Goal: Task Accomplishment & Management: Complete application form

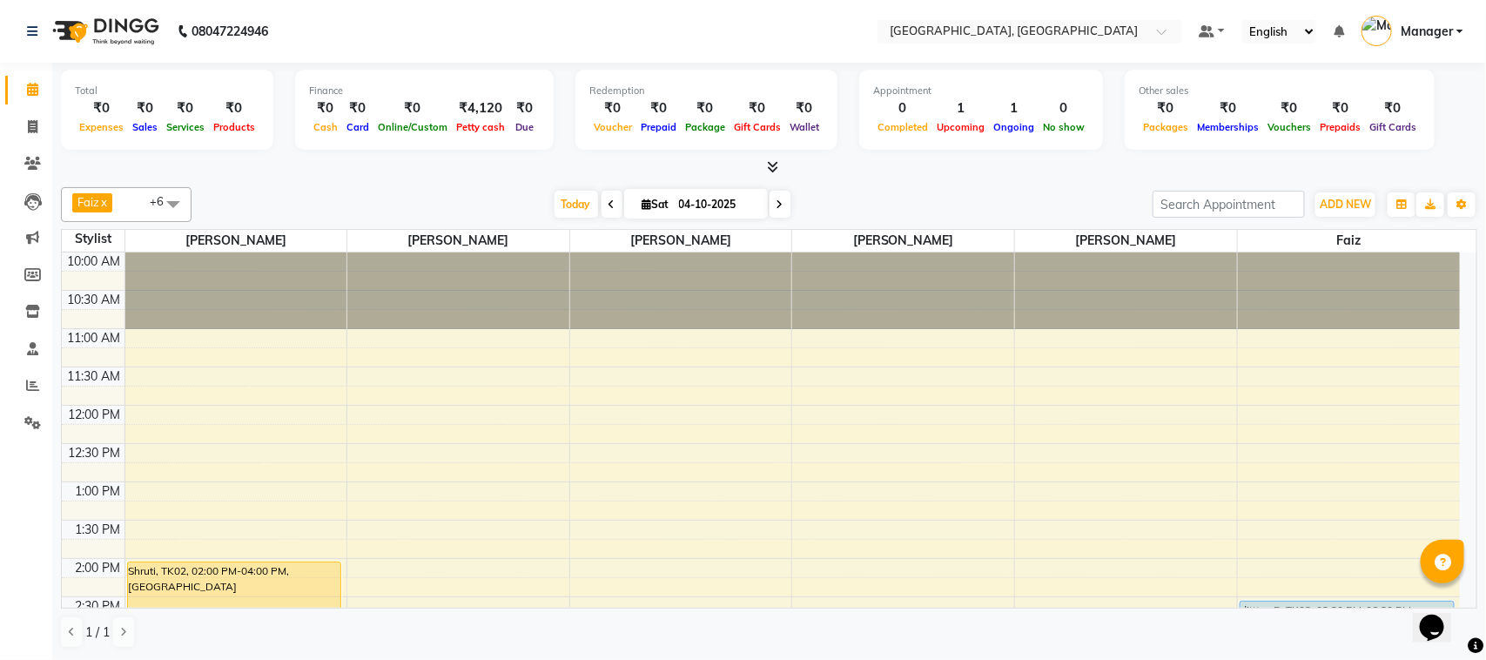
scroll to position [305, 0]
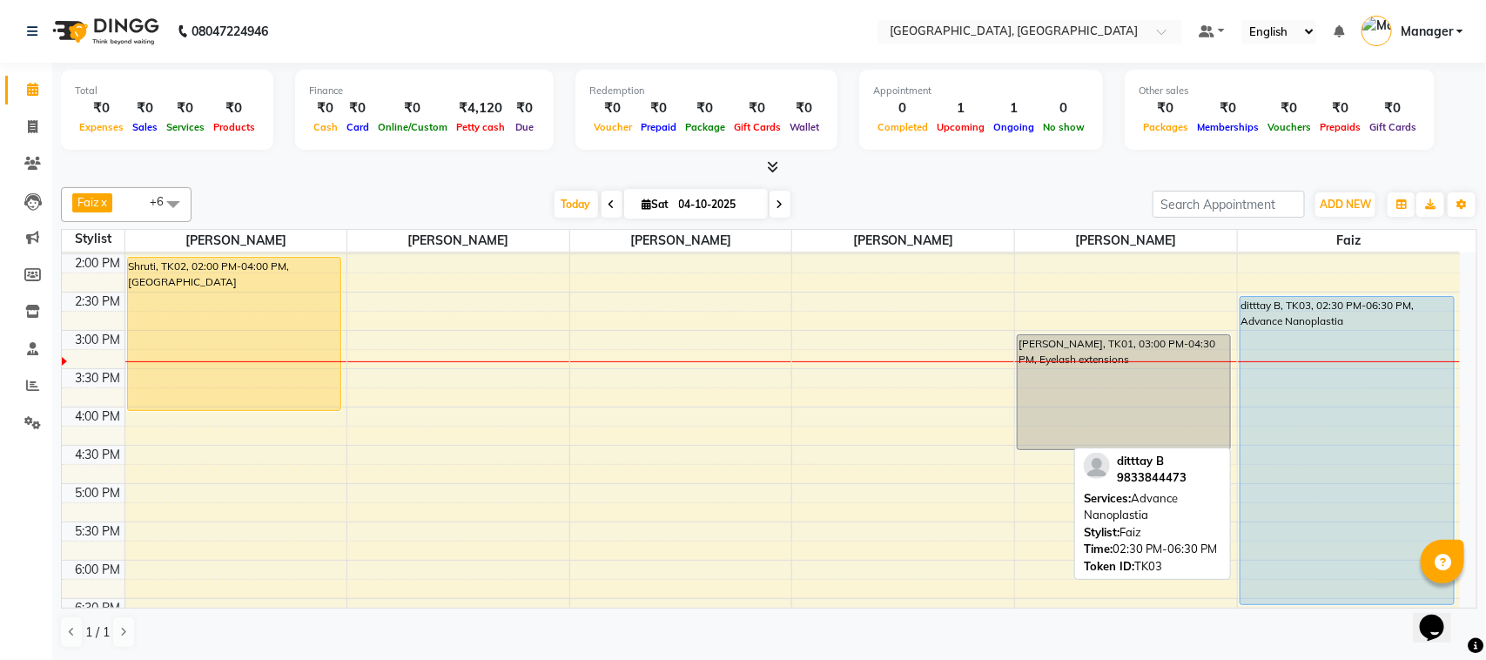
click at [1271, 411] on div "ditttay B, TK03, 02:30 PM-06:30 PM, Advance Nanoplastia" at bounding box center [1346, 450] width 213 height 307
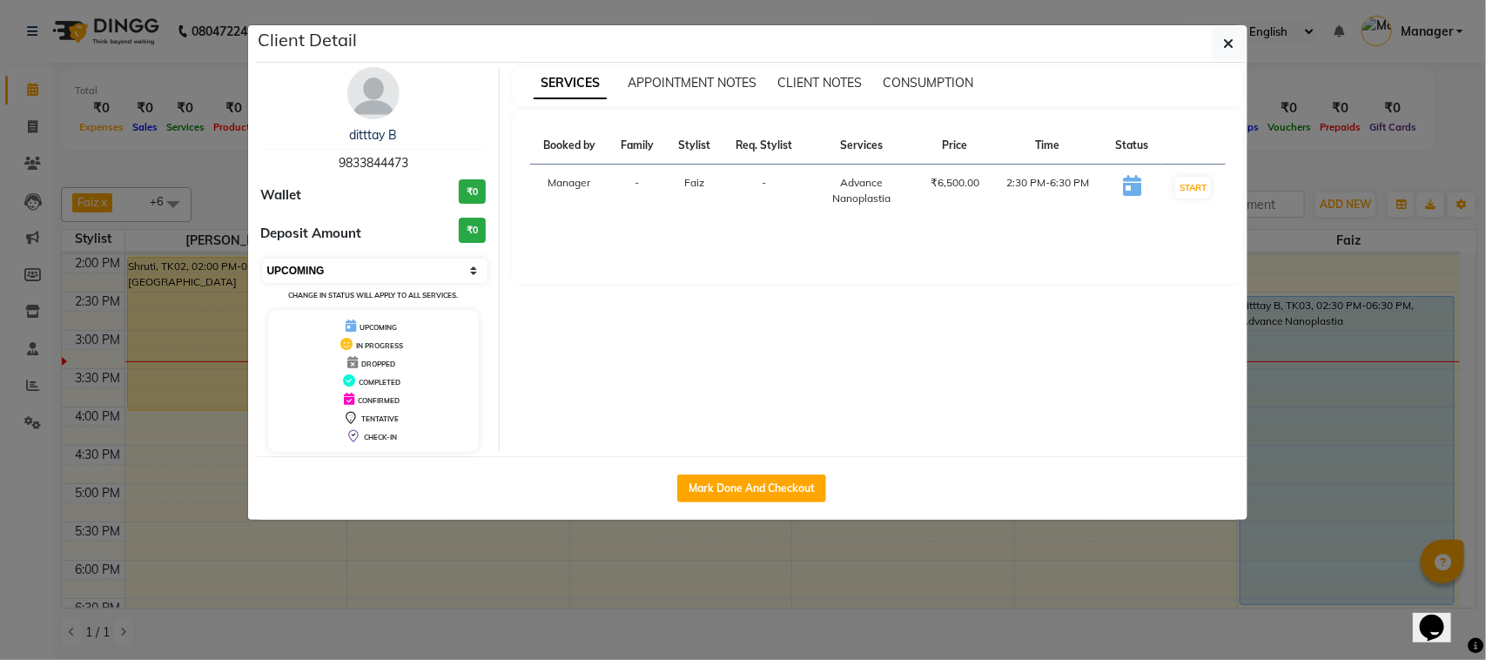
click at [483, 275] on select "Select IN SERVICE CONFIRMED TENTATIVE CHECK IN MARK DONE DROPPED UPCOMING" at bounding box center [375, 270] width 225 height 24
select select "8"
click at [263, 258] on select "Select IN SERVICE CONFIRMED TENTATIVE CHECK IN MARK DONE DROPPED UPCOMING" at bounding box center [375, 270] width 225 height 24
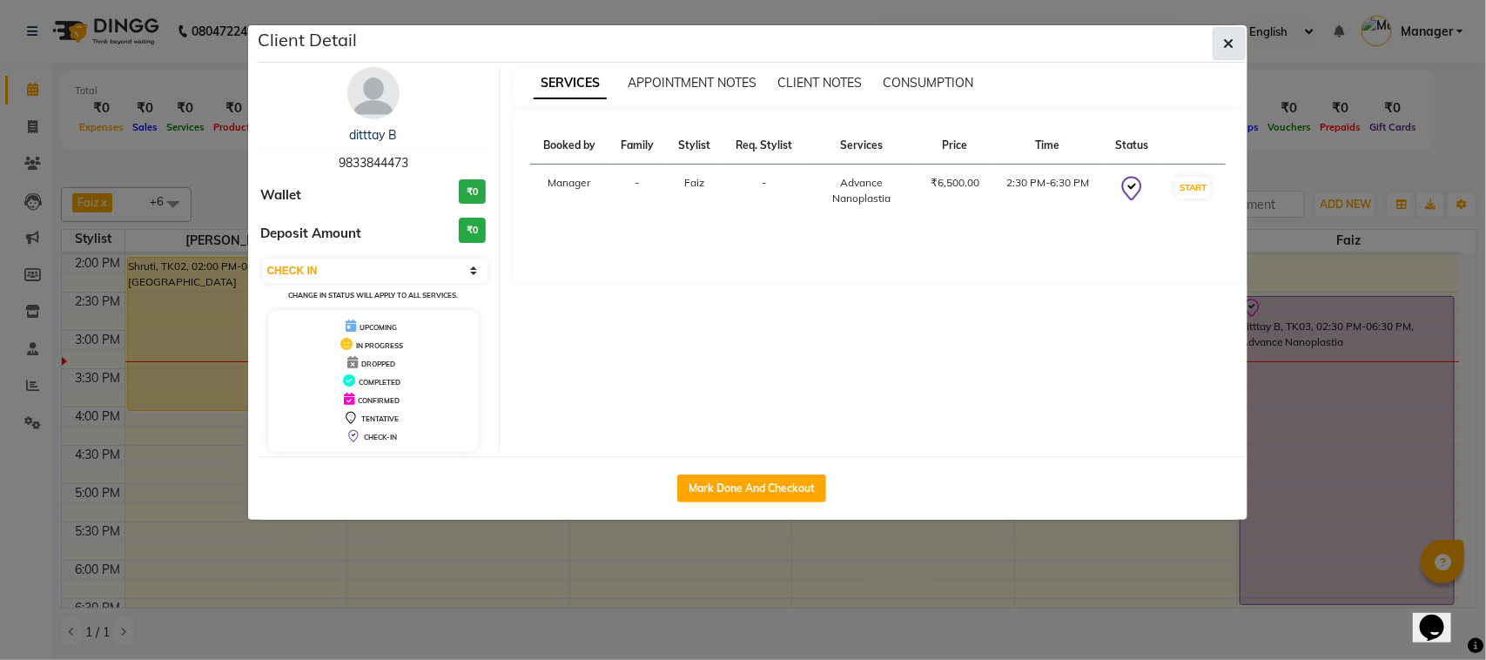
click at [1224, 50] on icon "button" at bounding box center [1229, 44] width 10 height 14
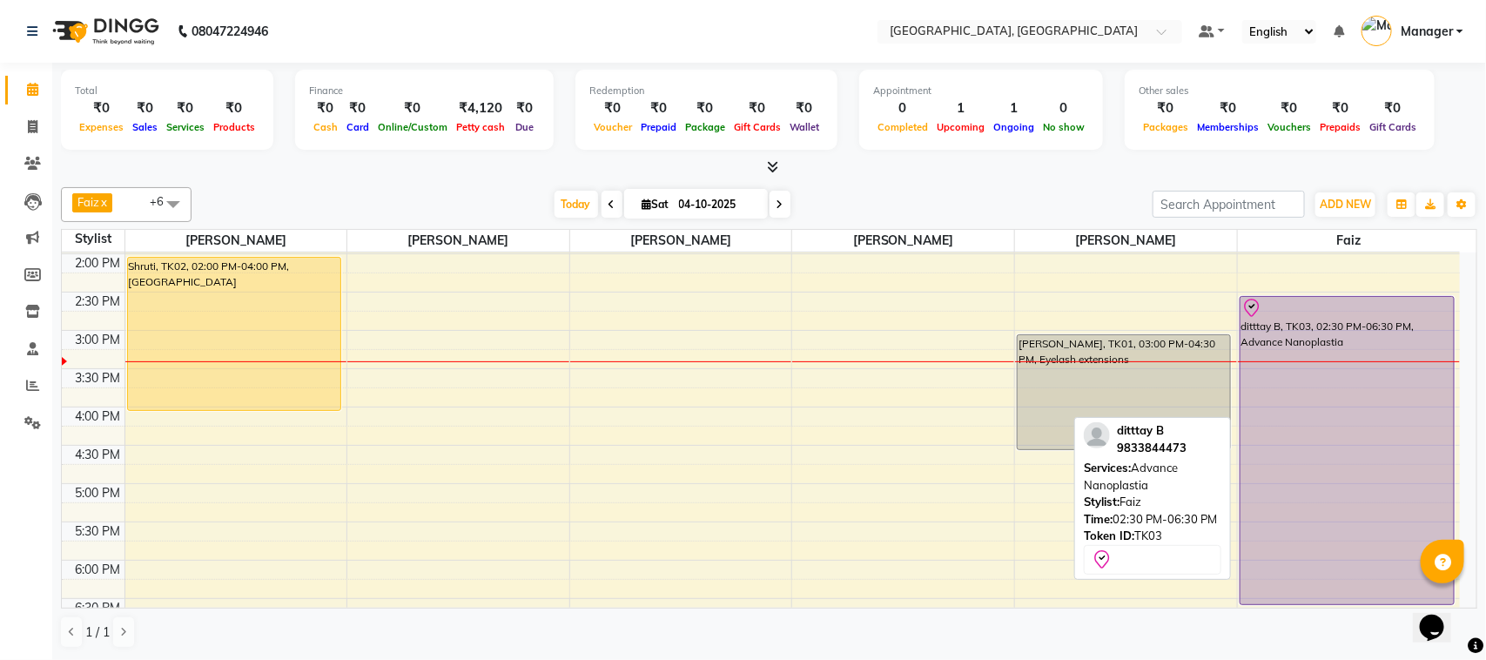
click at [1363, 345] on div "ditttay B, TK03, 02:30 PM-06:30 PM, Advance Nanoplastia" at bounding box center [1346, 450] width 213 height 307
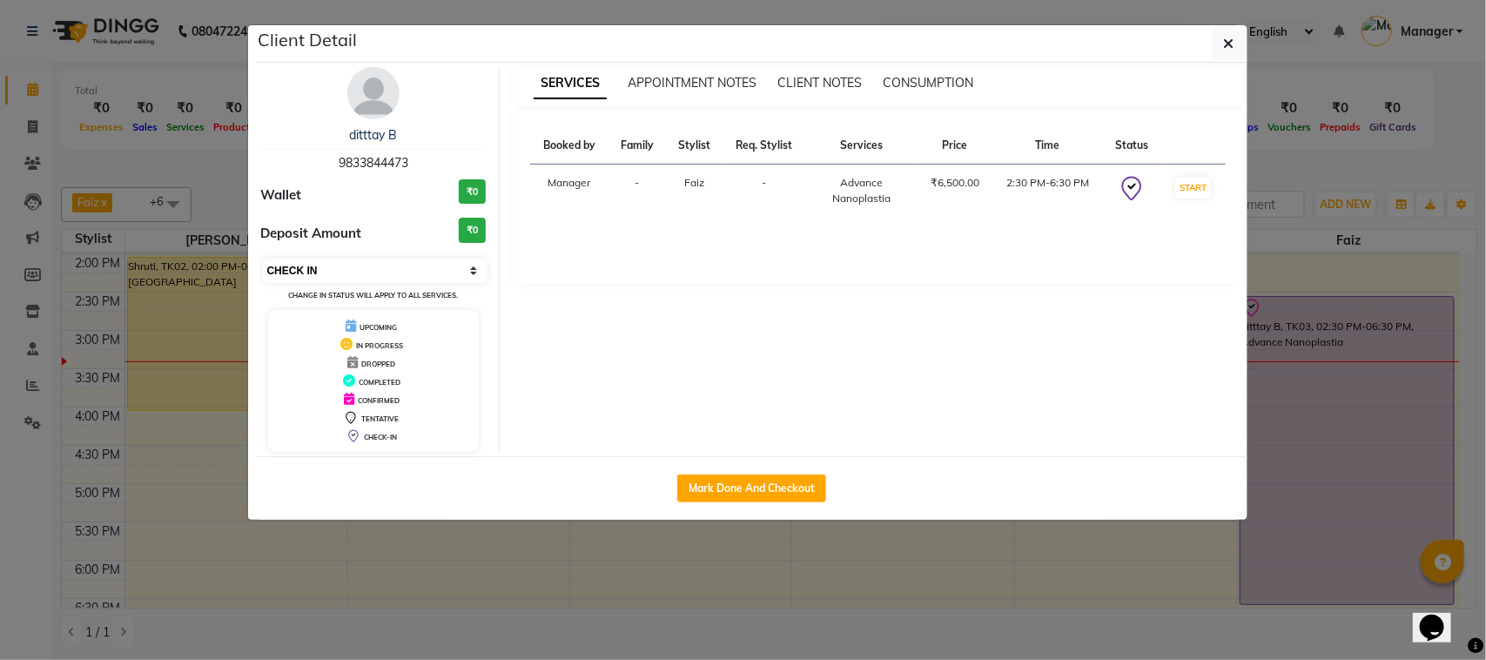
click at [477, 267] on select "Select IN SERVICE CONFIRMED TENTATIVE CHECK IN MARK DONE DROPPED UPCOMING" at bounding box center [375, 270] width 225 height 24
select select "1"
click at [263, 258] on select "Select IN SERVICE CONFIRMED TENTATIVE CHECK IN MARK DONE DROPPED UPCOMING" at bounding box center [375, 270] width 225 height 24
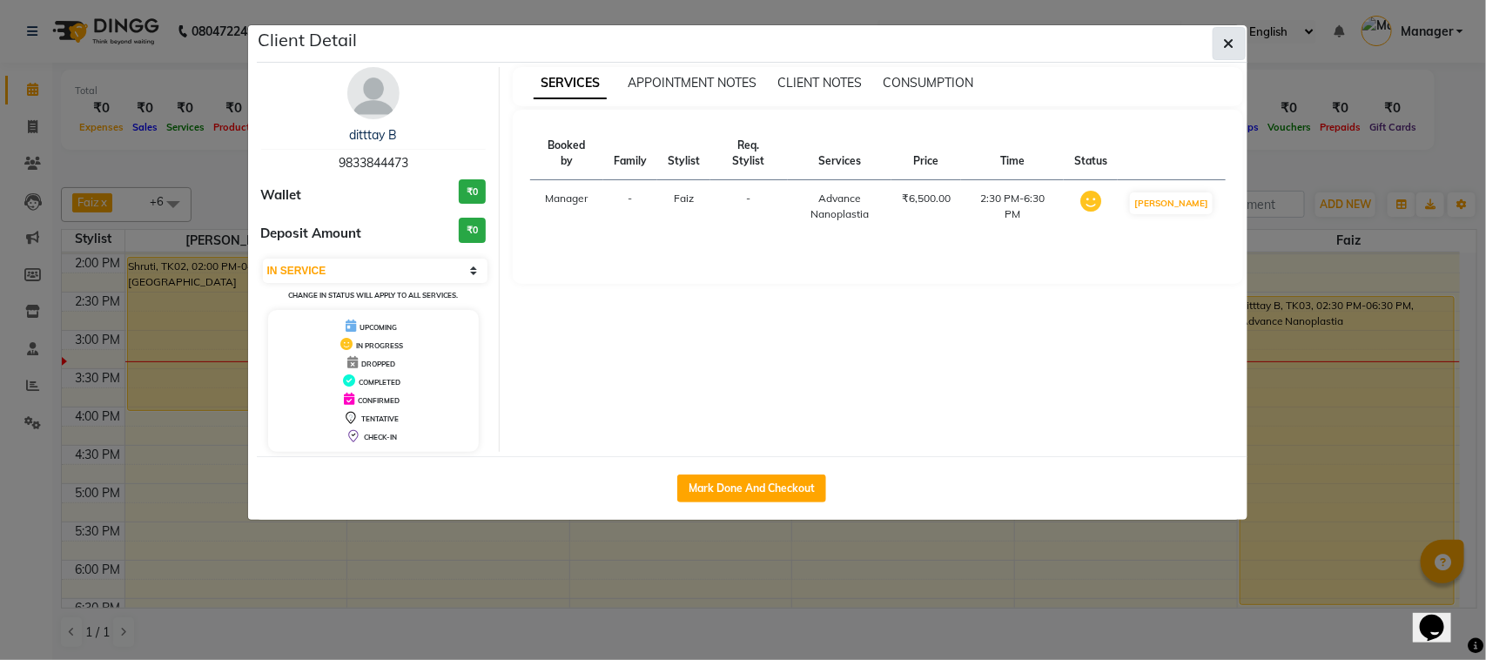
click at [1218, 44] on button "button" at bounding box center [1228, 43] width 33 height 33
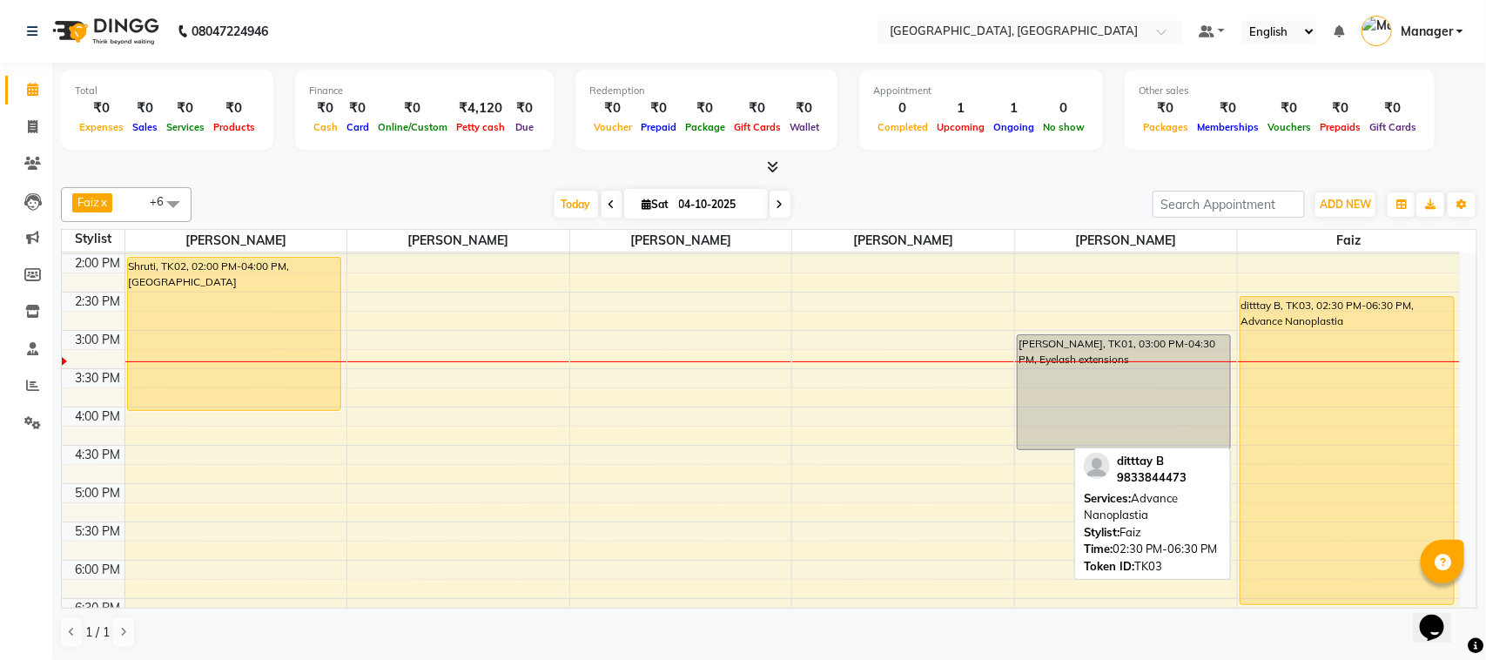
click at [1330, 320] on div "ditttay B, TK03, 02:30 PM-06:30 PM, Advance Nanoplastia" at bounding box center [1346, 450] width 213 height 307
select select "1"
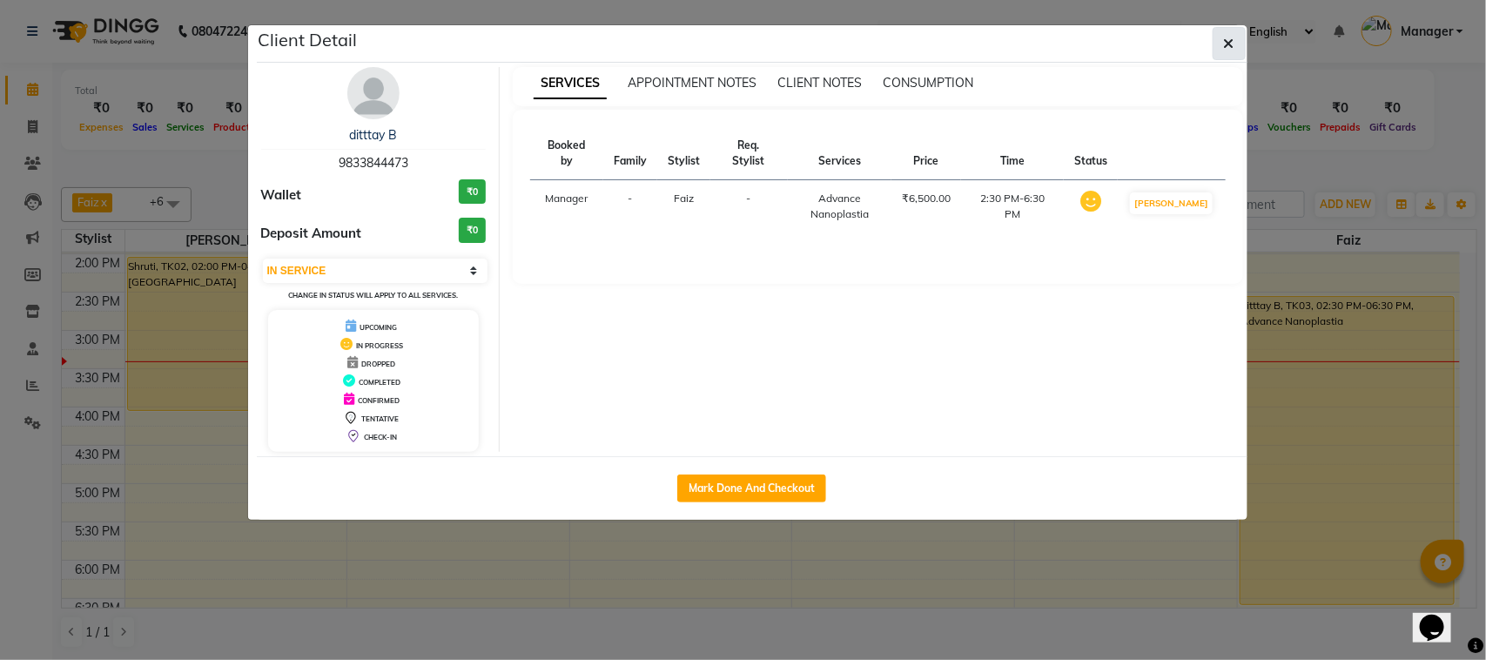
click at [1224, 40] on icon "button" at bounding box center [1229, 44] width 10 height 14
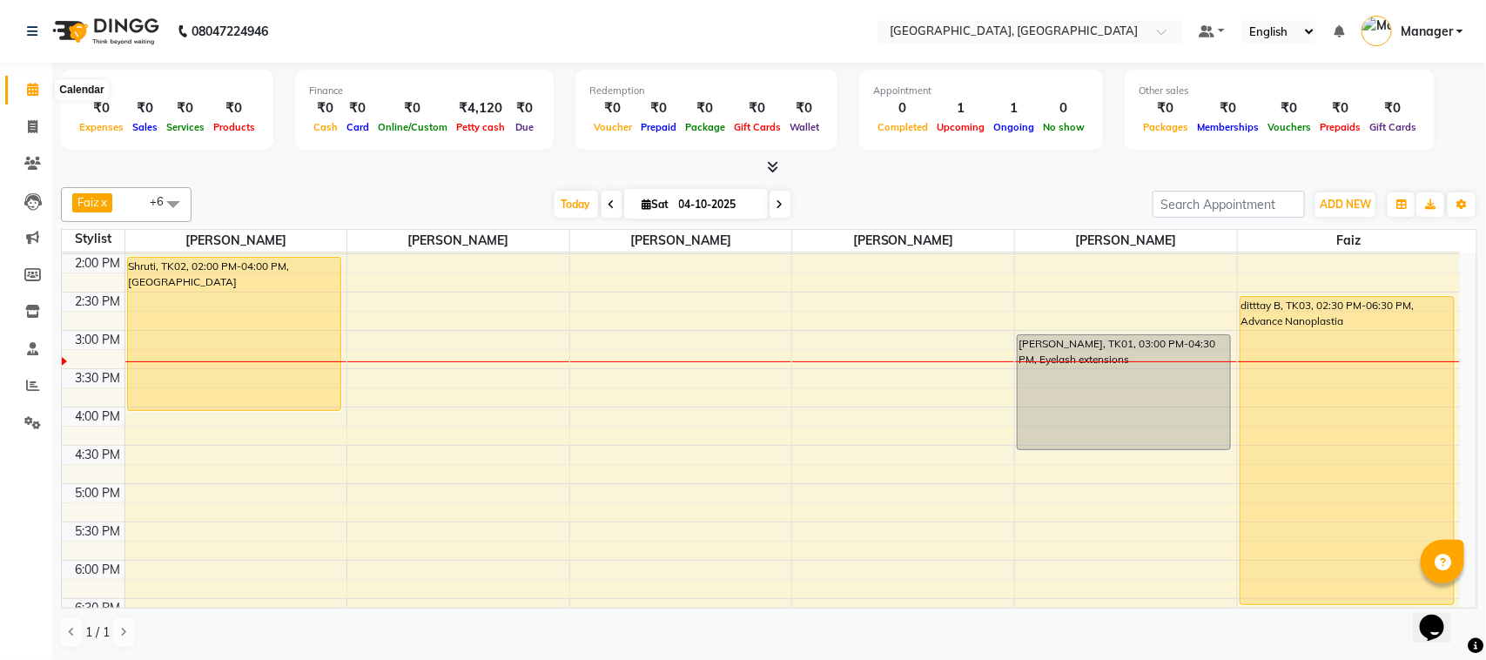
click at [32, 94] on icon at bounding box center [32, 89] width 11 height 13
click at [32, 131] on icon at bounding box center [33, 126] width 10 height 13
select select "7742"
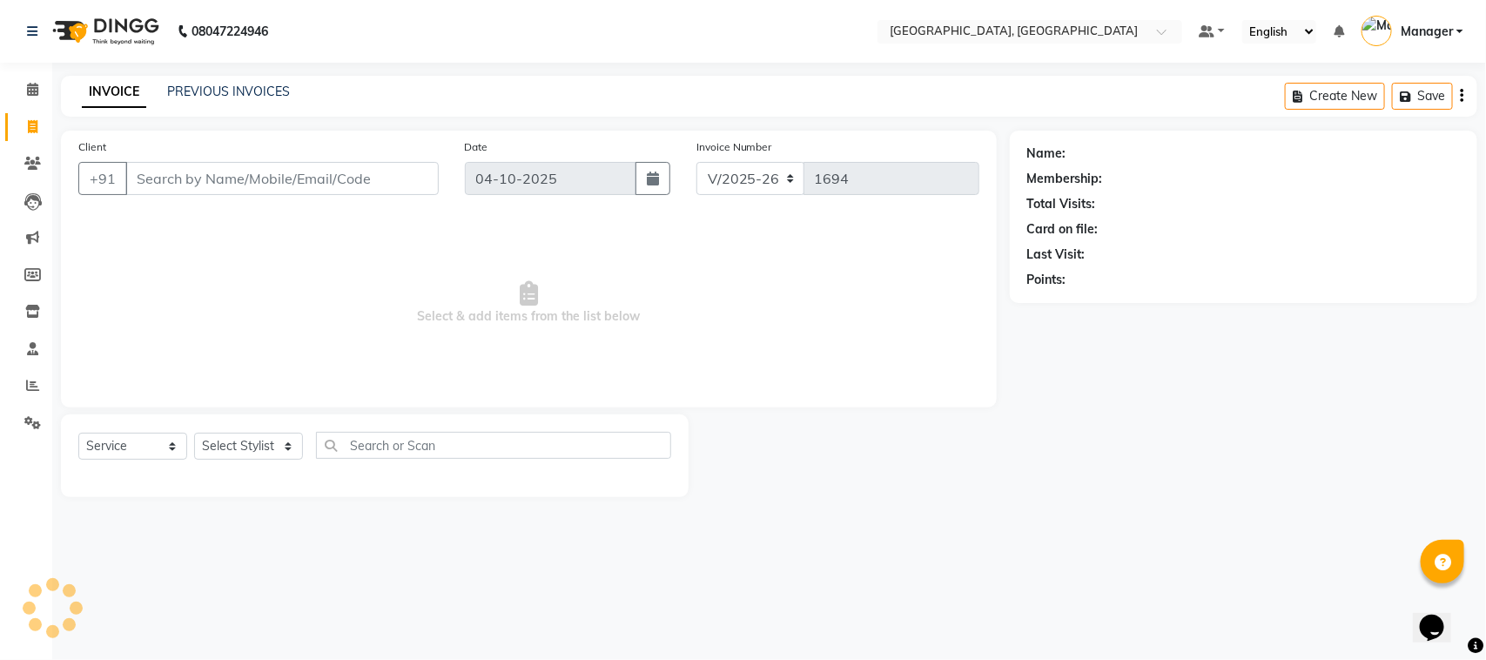
select select "membership"
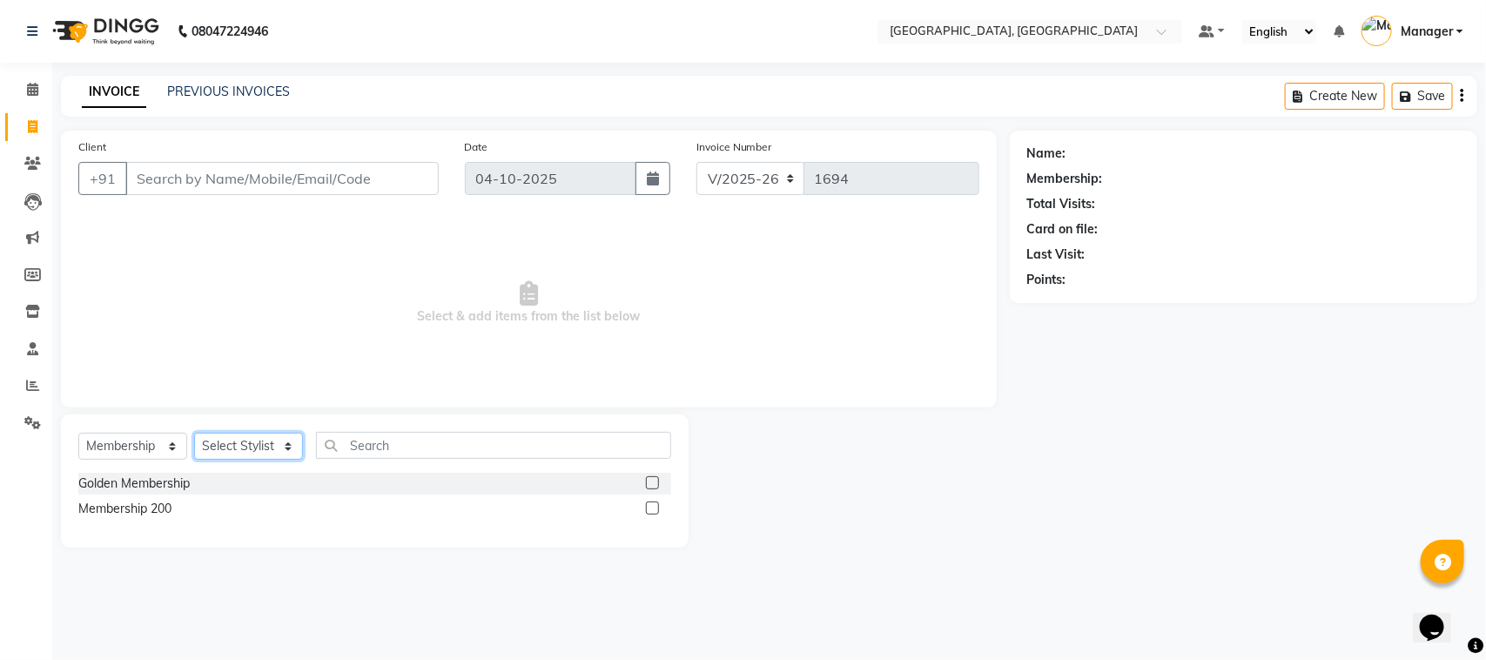
click at [288, 444] on select "Select Stylist Faiz Farzan Jyoti jaiswal Jyoti wadar Manager Roshni Gupta Sayal…" at bounding box center [248, 446] width 109 height 27
select select "92754"
click at [194, 433] on select "Select Stylist Faiz Farzan Jyoti jaiswal Jyoti wadar Manager Roshni Gupta Sayal…" at bounding box center [248, 446] width 109 height 27
click at [257, 178] on input "Client" at bounding box center [281, 178] width 313 height 33
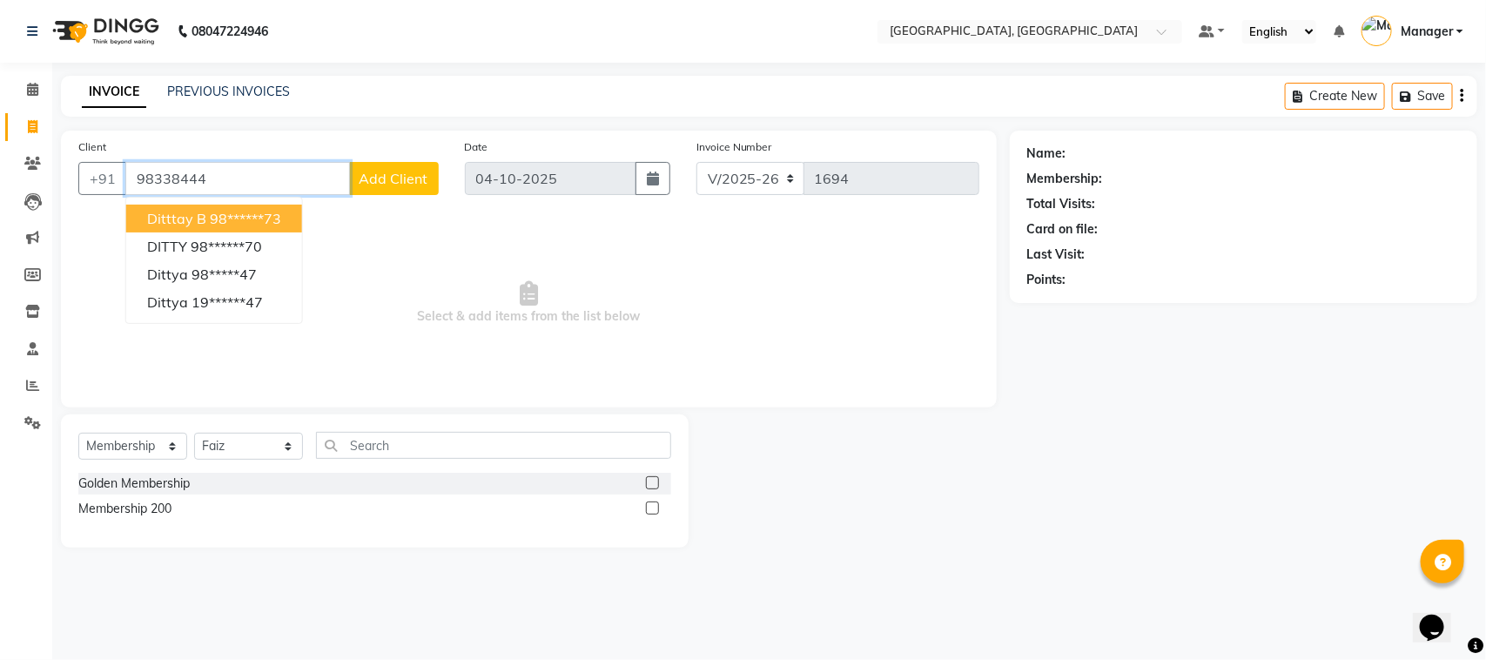
click at [245, 215] on ngb-highlight "98******73" at bounding box center [245, 218] width 71 height 17
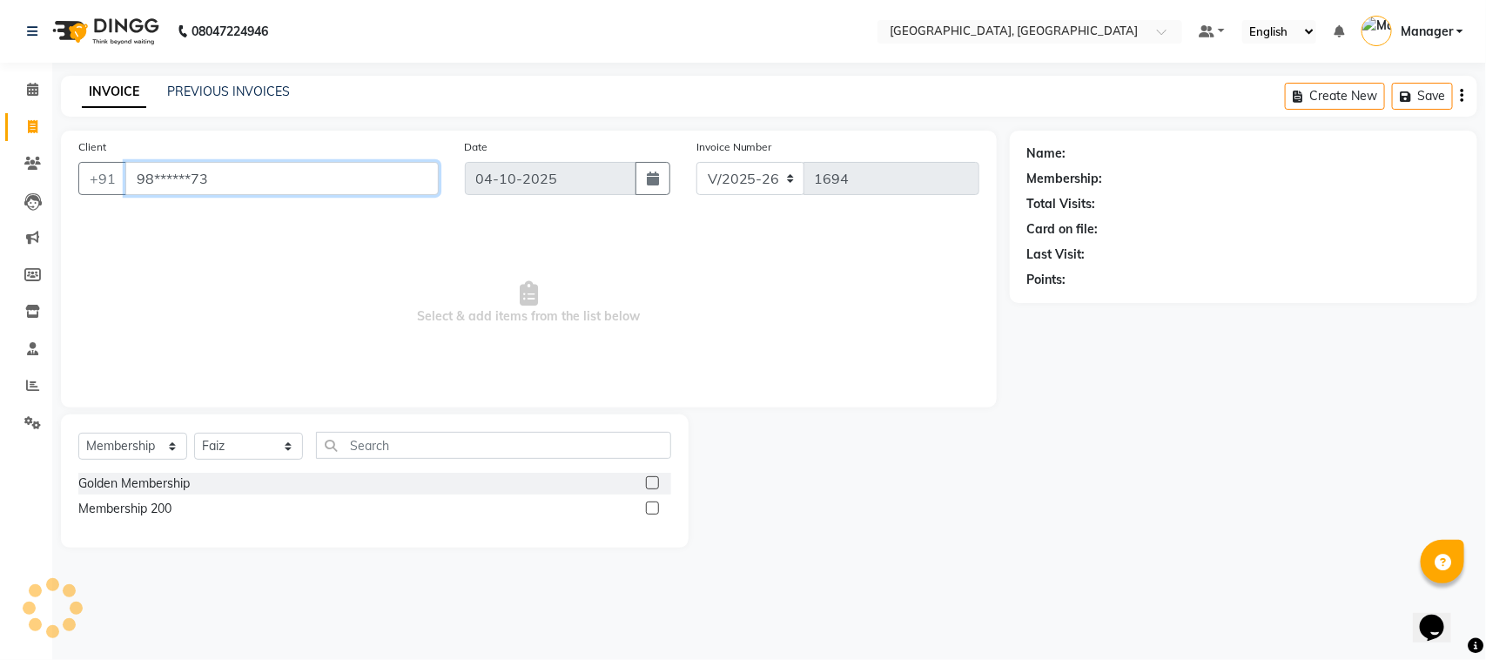
type input "98******73"
select select "1: Object"
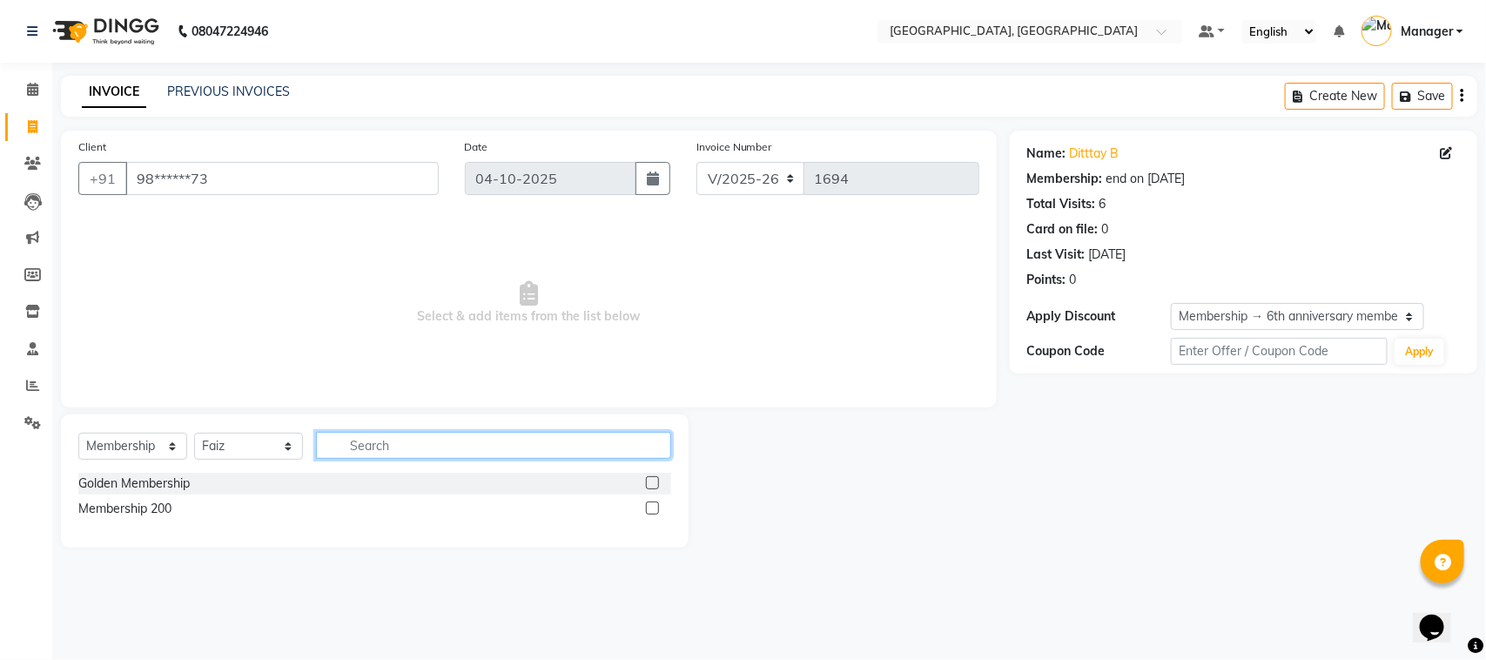
click at [370, 446] on input "text" at bounding box center [493, 445] width 355 height 27
type input "adva"
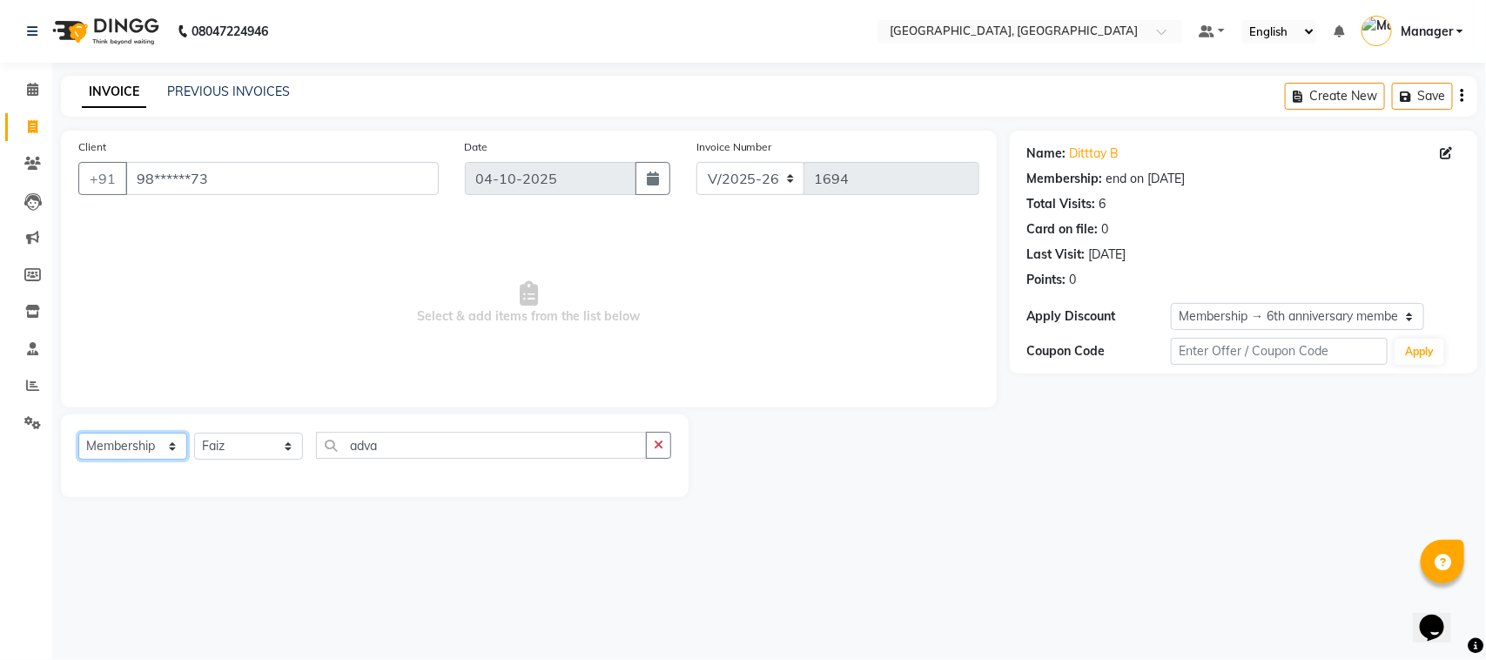
click at [165, 446] on select "Select Service Product Membership Package Voucher Prepaid Gift Card" at bounding box center [132, 446] width 109 height 27
select select "service"
click at [78, 433] on select "Select Service Product Membership Package Voucher Prepaid Gift Card" at bounding box center [132, 446] width 109 height 27
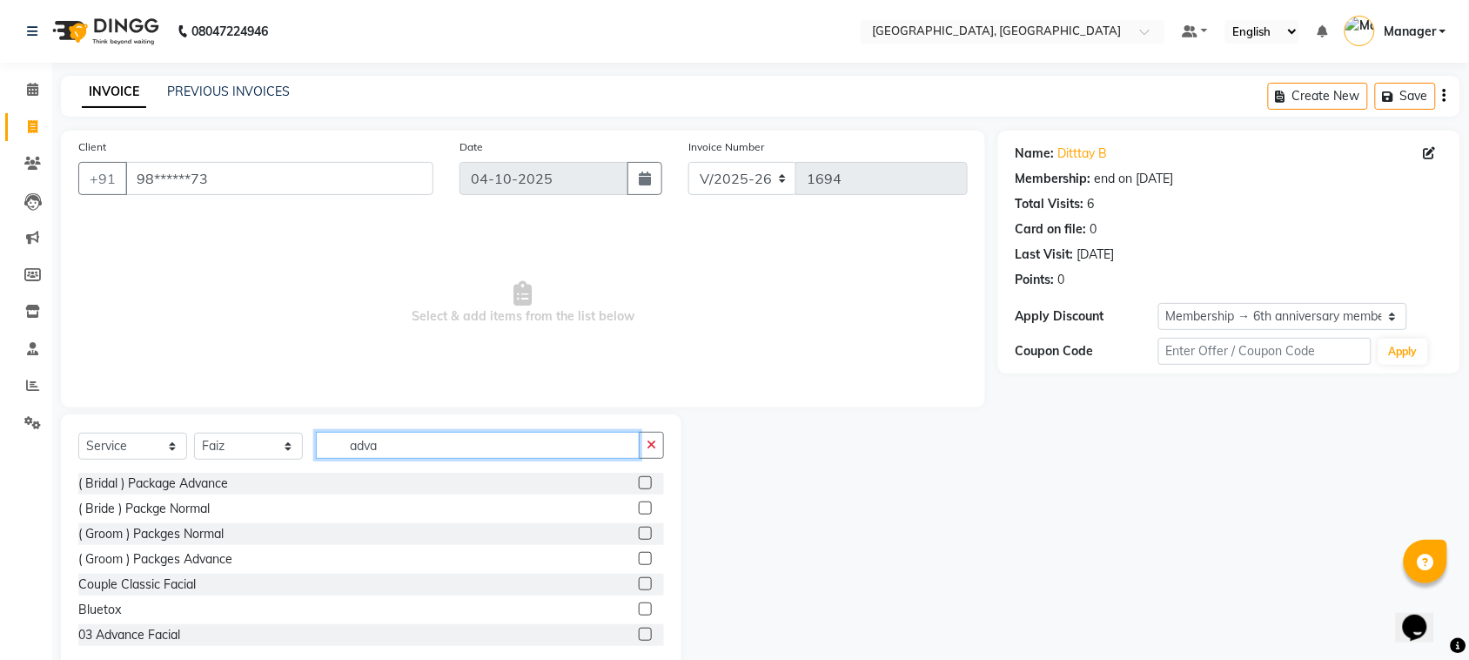
click at [389, 439] on input "adva" at bounding box center [478, 445] width 324 height 27
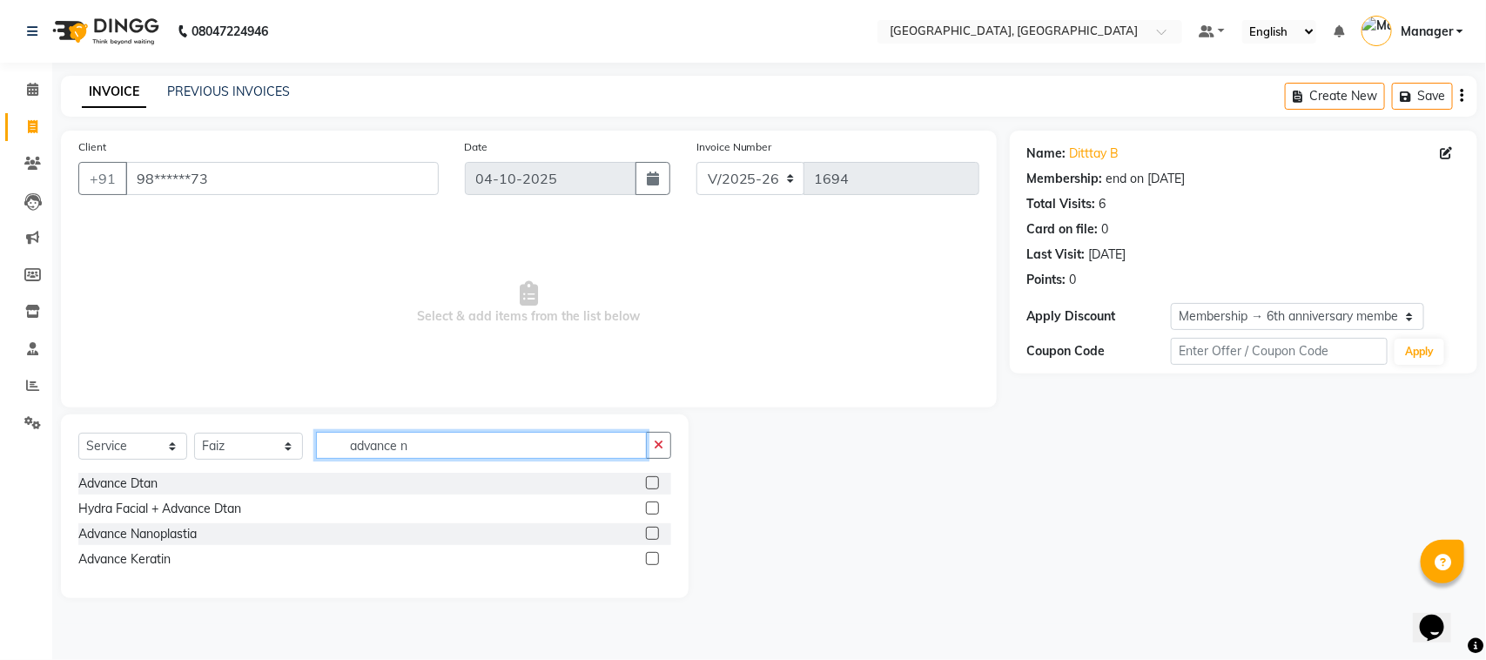
type input "advance n"
click at [655, 529] on label at bounding box center [652, 533] width 13 height 13
click at [655, 529] on input "checkbox" at bounding box center [651, 533] width 11 height 11
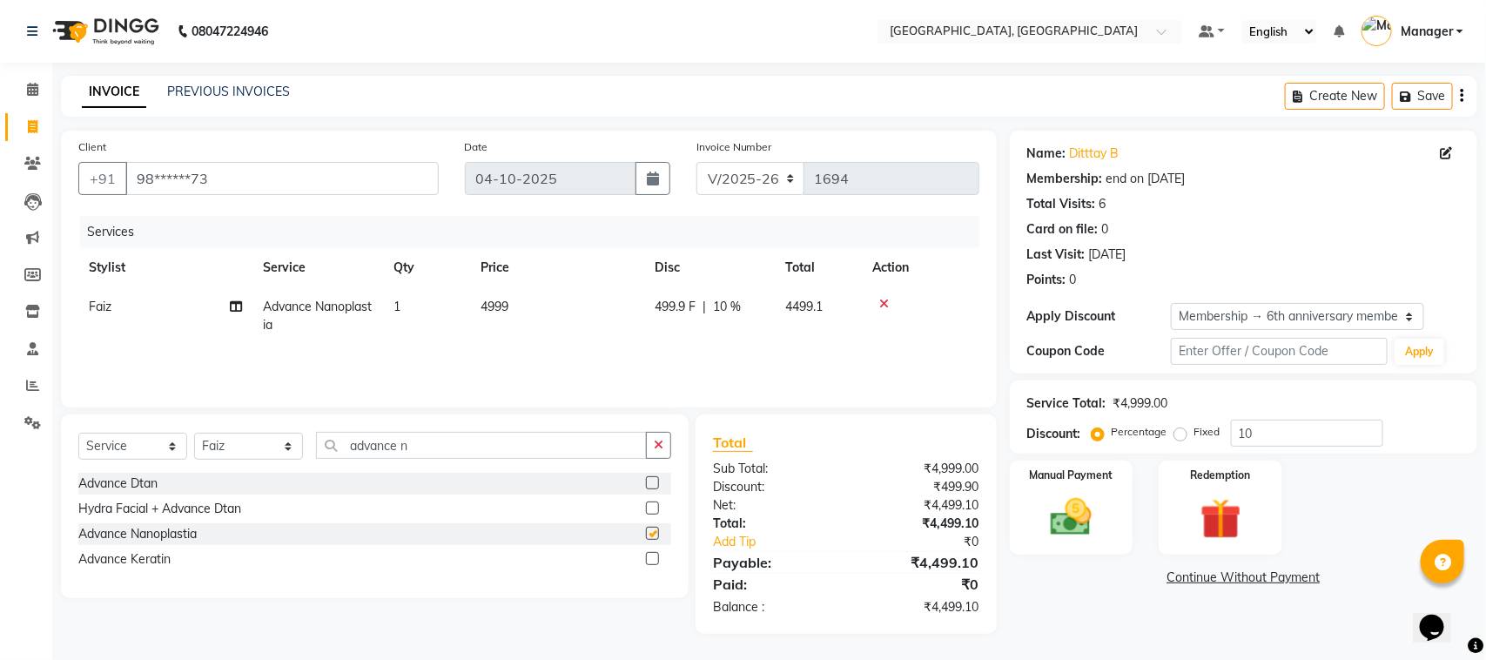
checkbox input "false"
click at [513, 298] on td "4999" at bounding box center [557, 315] width 174 height 57
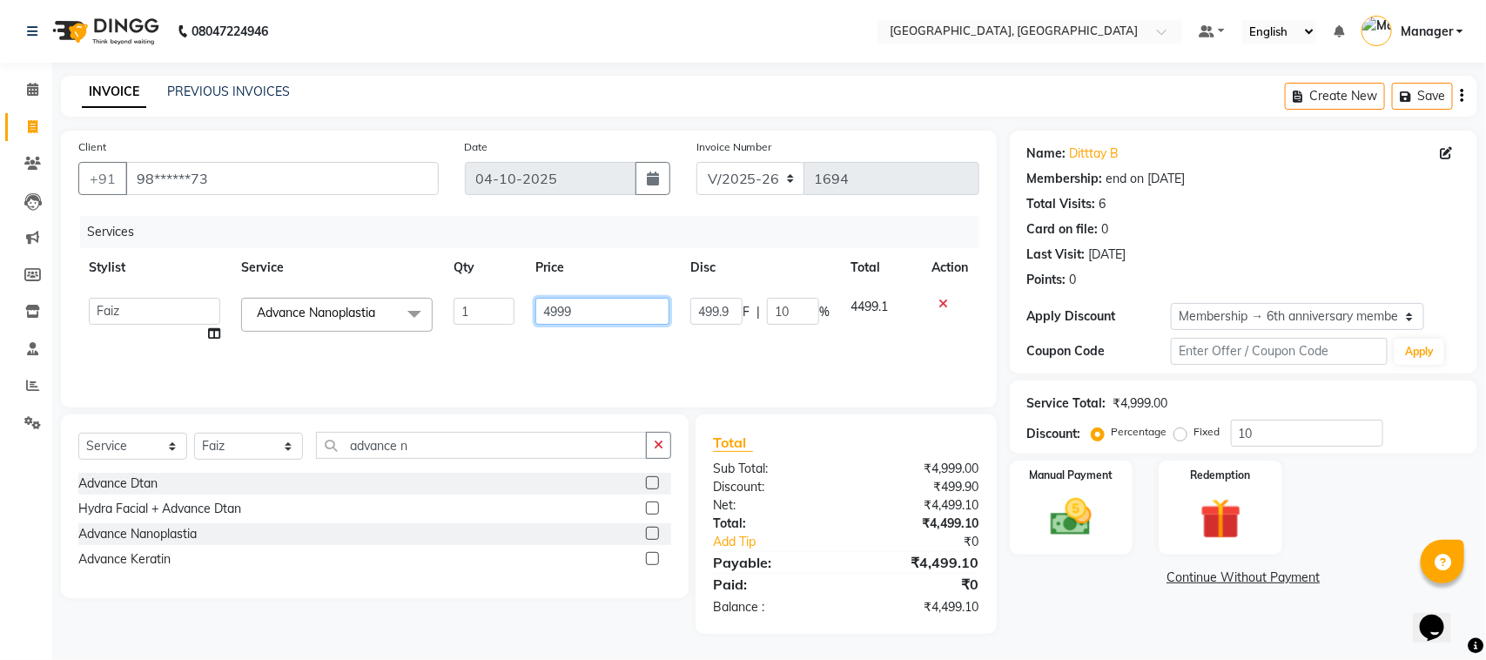
click at [573, 309] on input "4999" at bounding box center [602, 311] width 134 height 27
type input "4"
type input "6500"
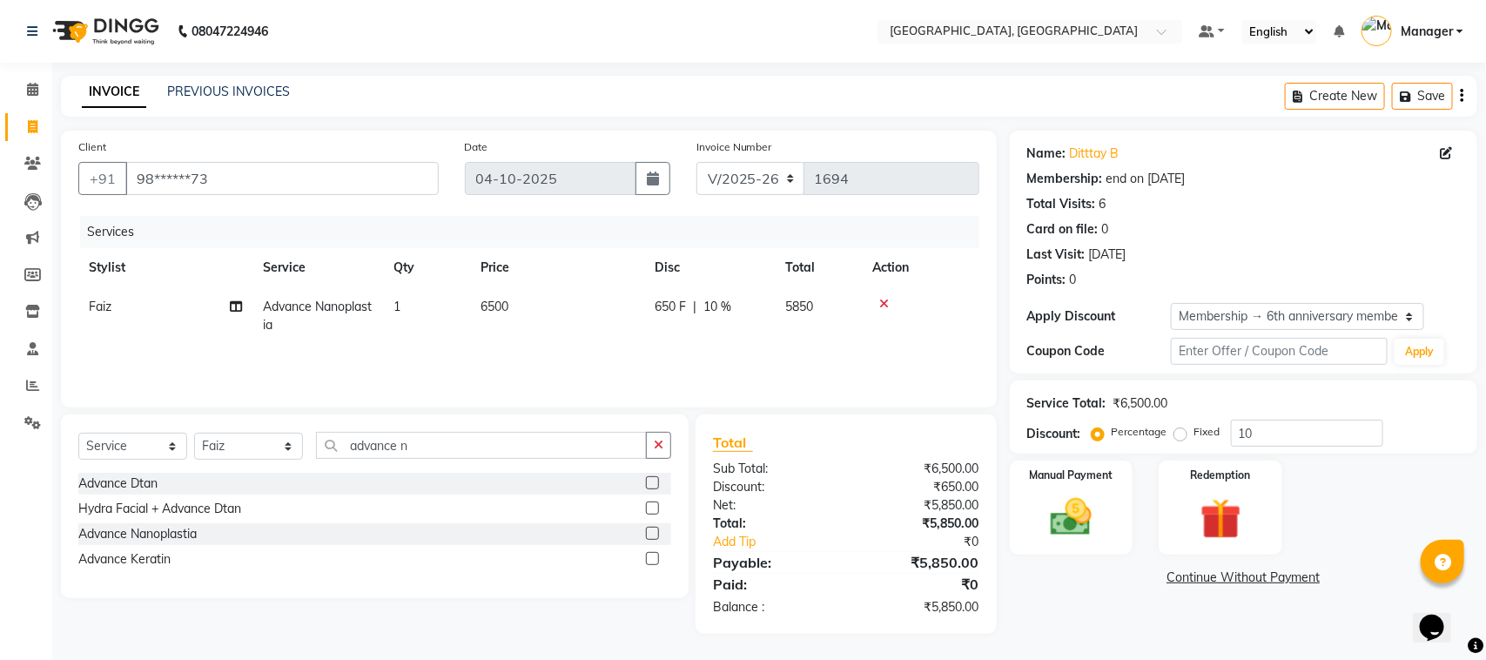
click at [723, 301] on span "10 %" at bounding box center [717, 307] width 28 height 18
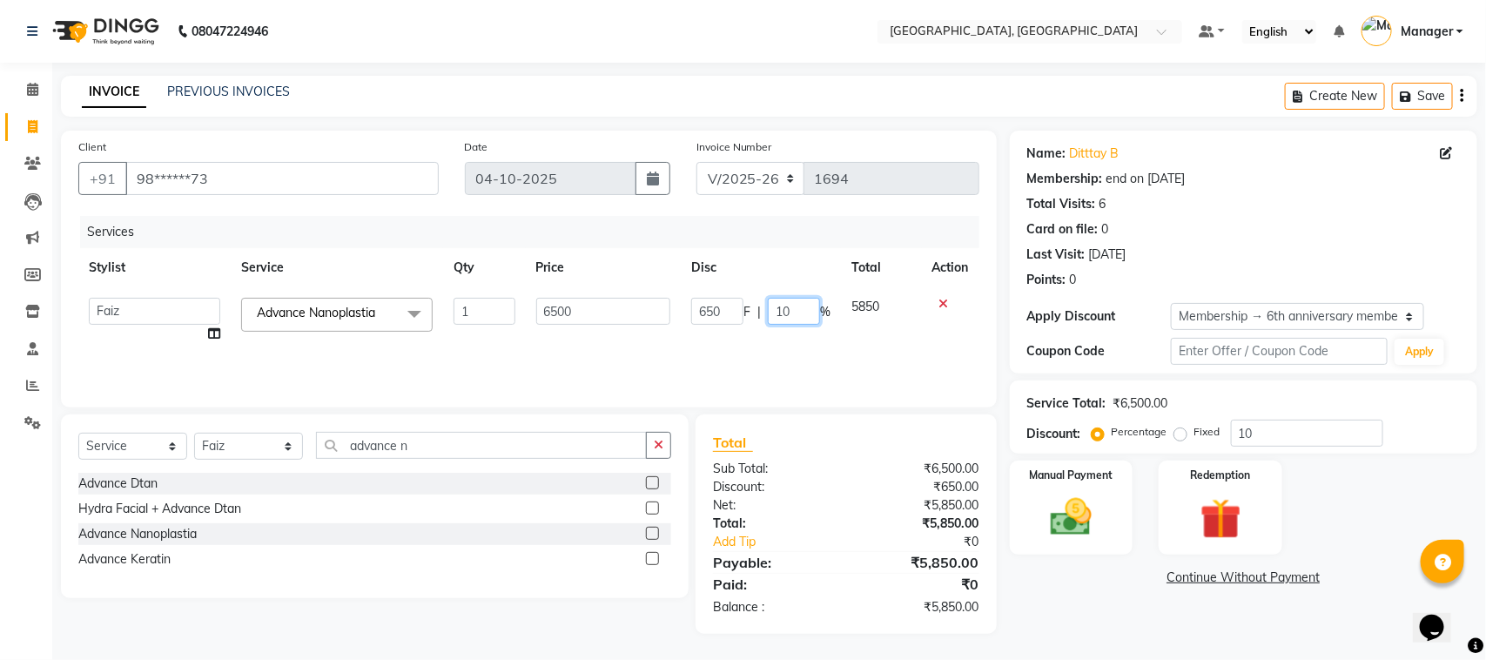
click at [789, 305] on input "10" at bounding box center [794, 311] width 52 height 27
type input "1"
click at [871, 332] on tr "Faiz Farzan Jyoti jaiswal Jyoti wadar Manager Roshni Gupta Sayali Sonam soni Ta…" at bounding box center [528, 320] width 901 height 66
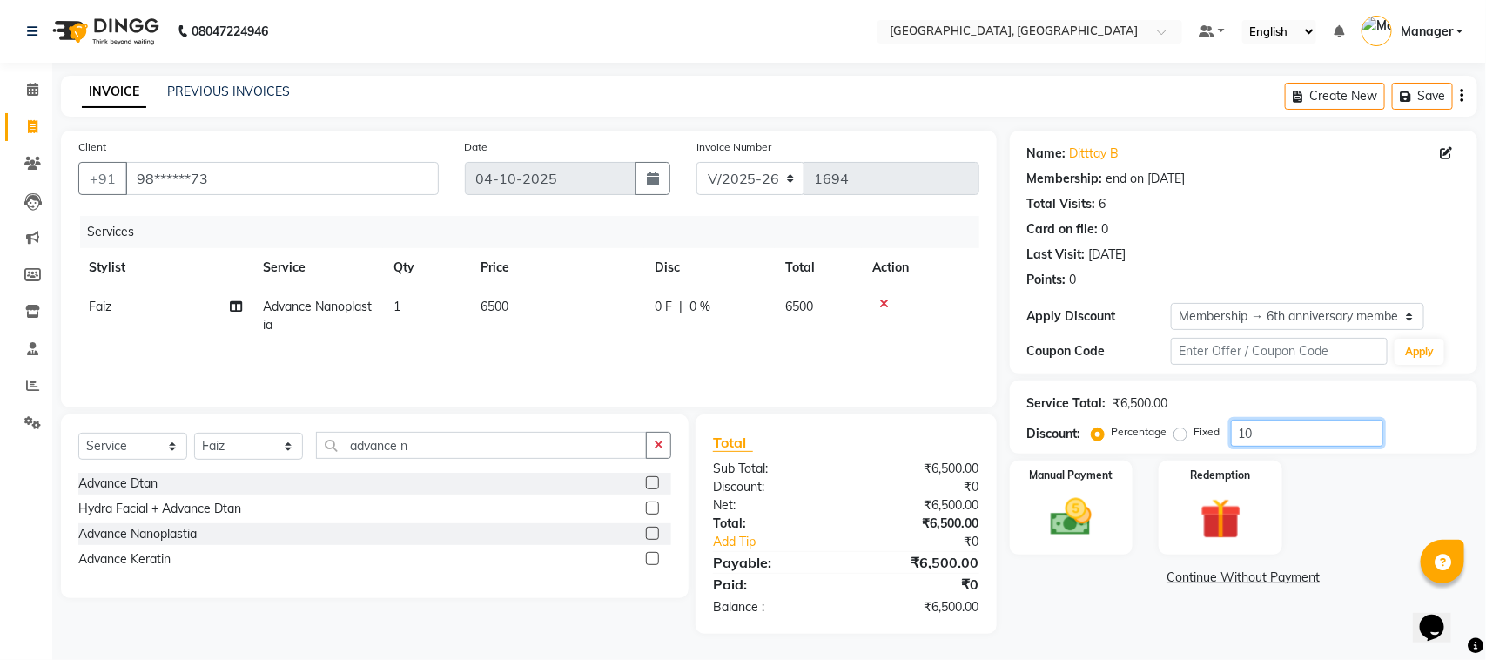
click at [1278, 438] on input "10" at bounding box center [1307, 432] width 152 height 27
click at [1279, 438] on input "10" at bounding box center [1307, 432] width 152 height 27
type input "1"
type input "10"
click at [29, 90] on icon at bounding box center [32, 89] width 11 height 13
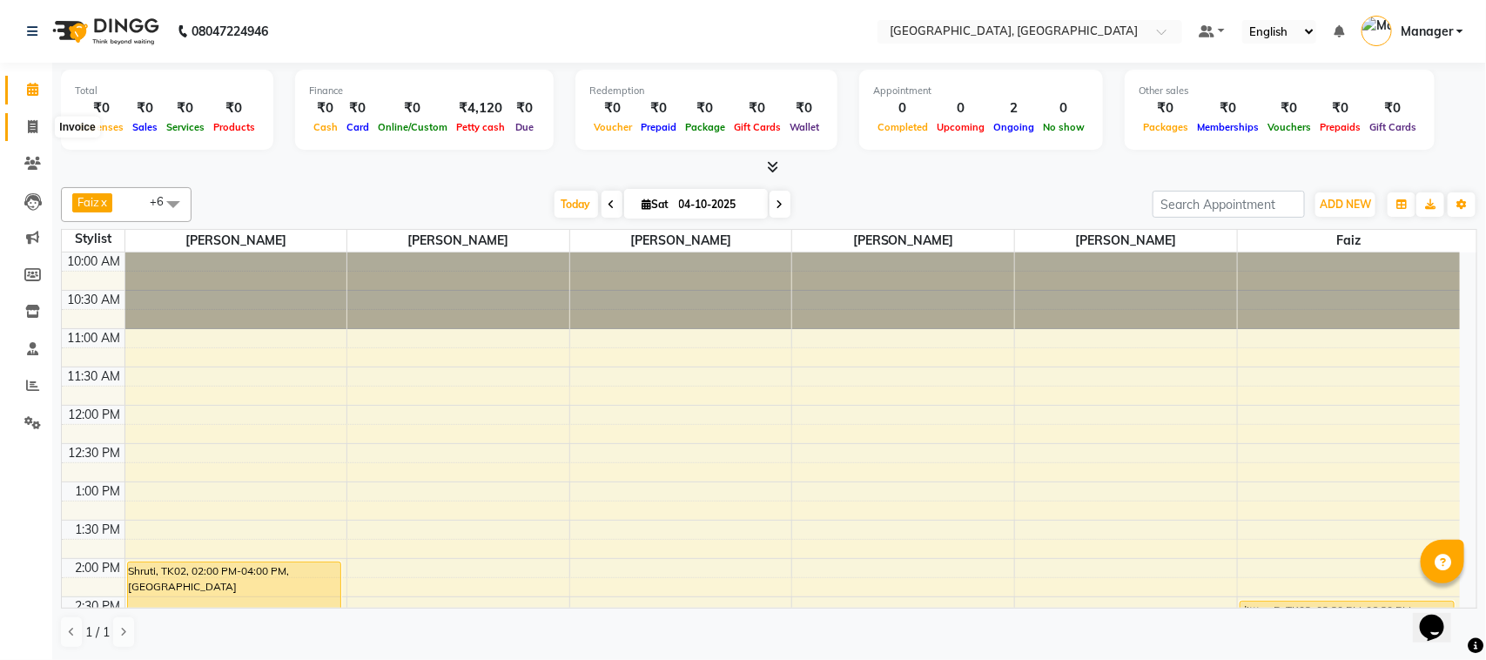
click at [26, 127] on span at bounding box center [32, 127] width 30 height 20
select select "7742"
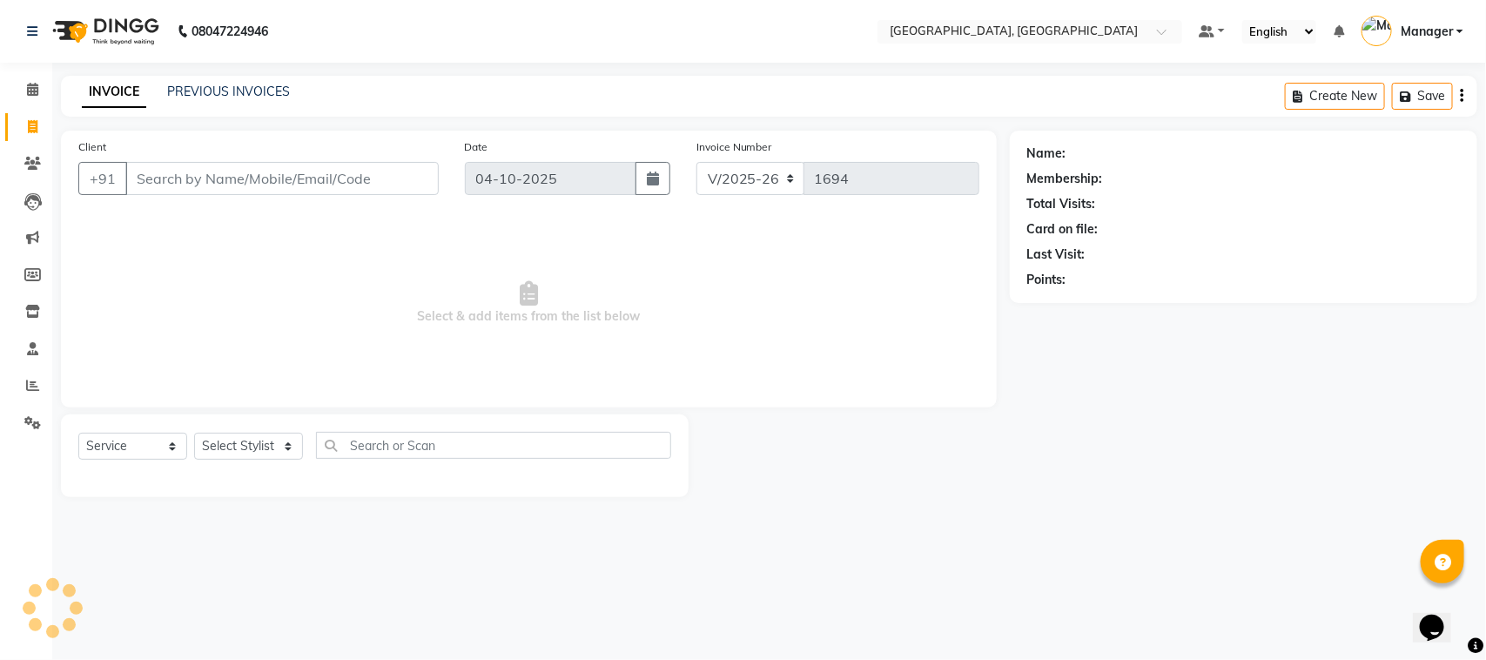
select select "membership"
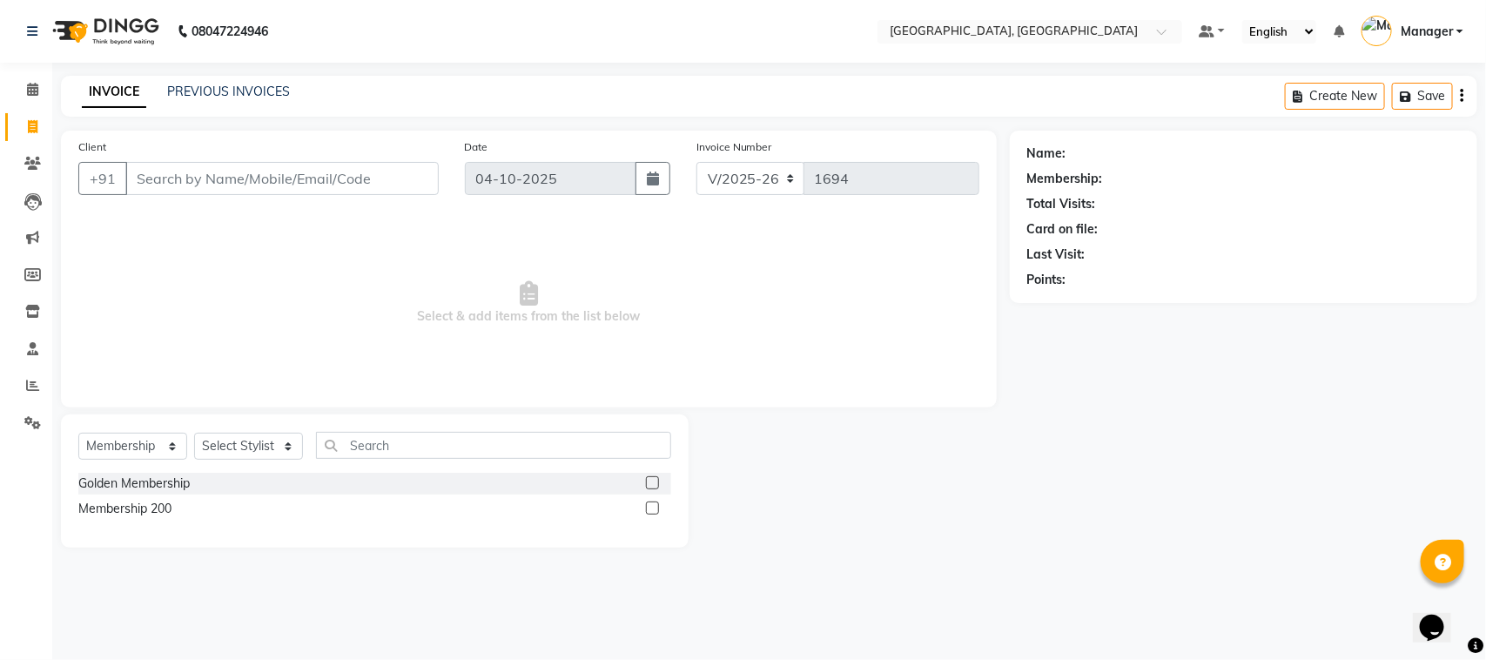
click at [150, 176] on input "Client" at bounding box center [281, 178] width 313 height 33
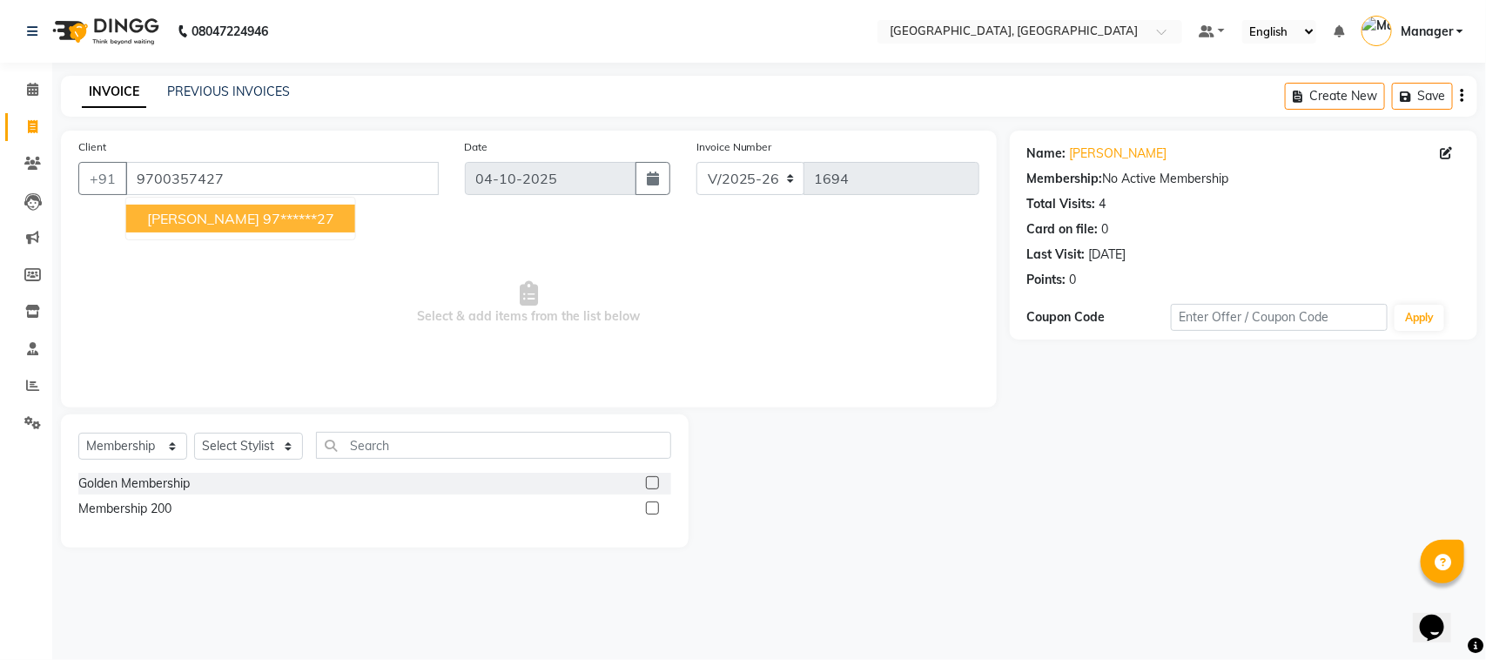
click at [289, 213] on ngb-highlight "97******27" at bounding box center [298, 218] width 71 height 17
type input "97******27"
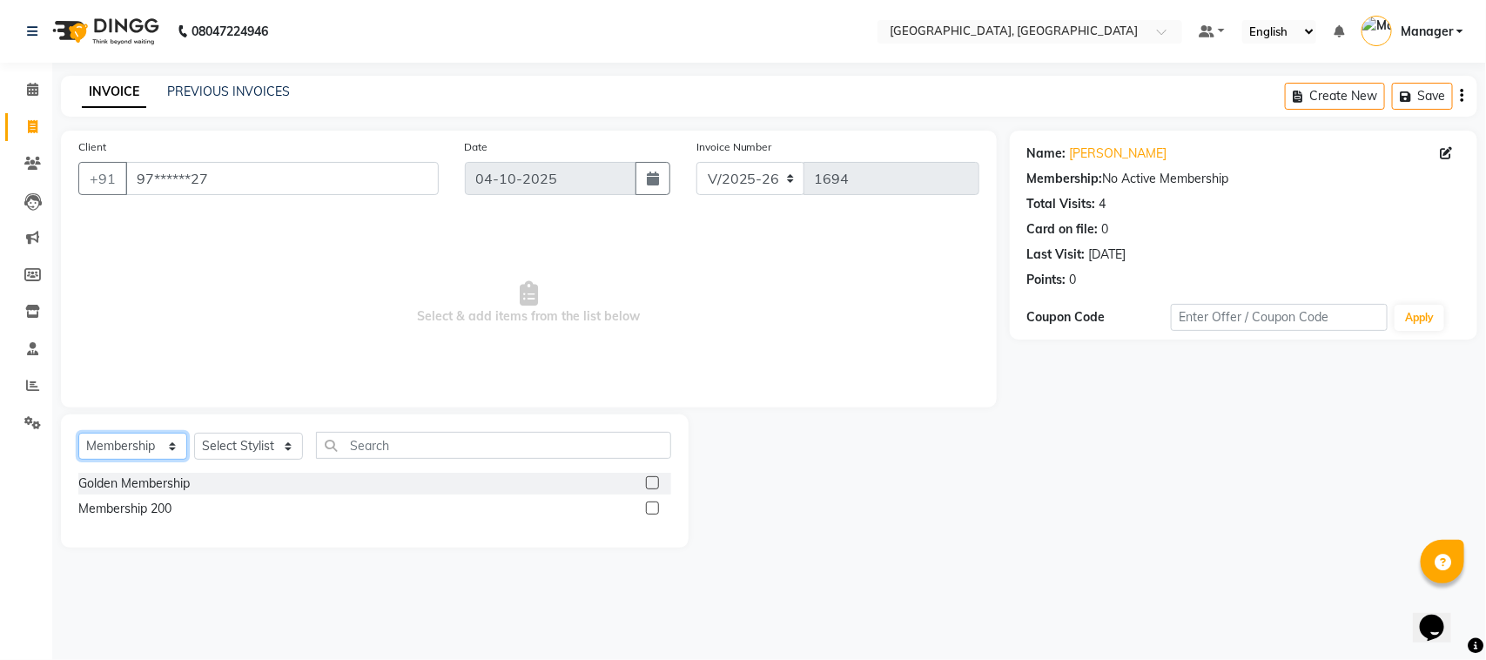
click at [176, 444] on select "Select Service Product Membership Package Voucher Prepaid Gift Card" at bounding box center [132, 446] width 109 height 27
select select "service"
click at [78, 433] on select "Select Service Product Membership Package Voucher Prepaid Gift Card" at bounding box center [132, 446] width 109 height 27
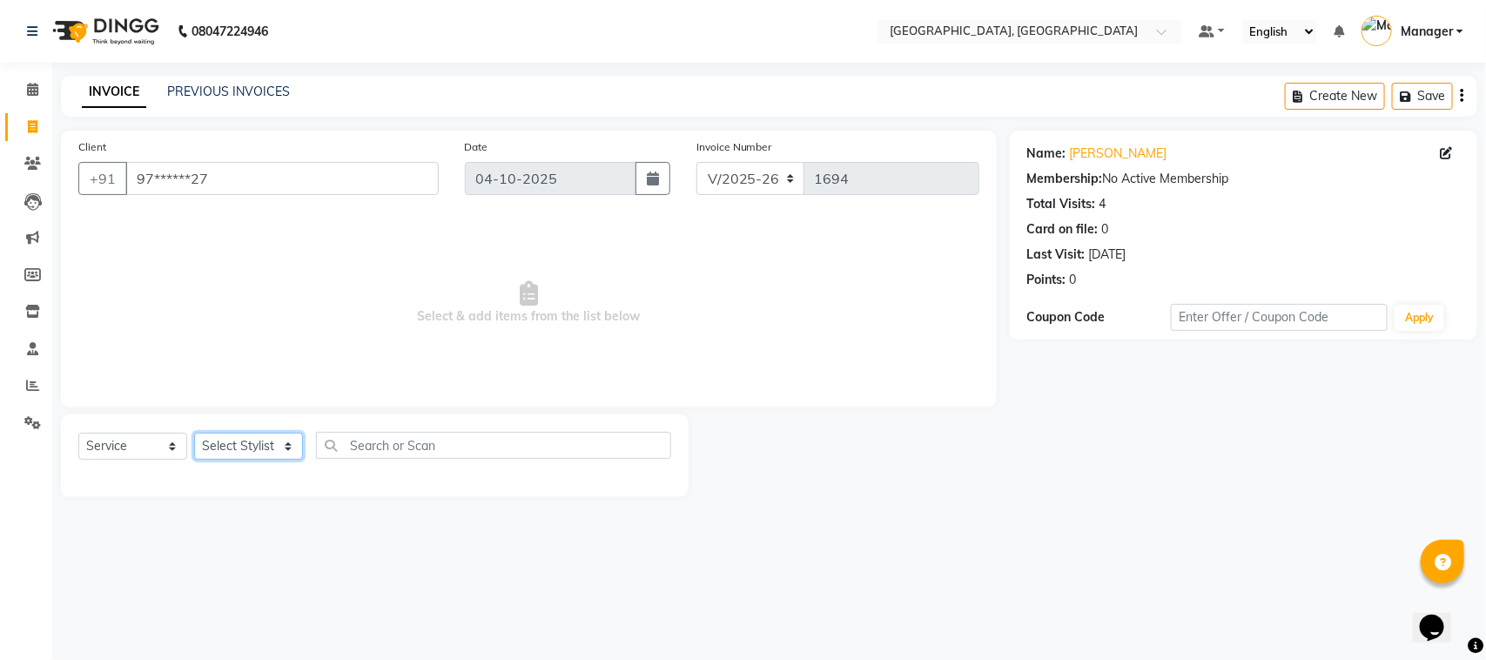
click at [290, 445] on select "Select Stylist Faiz Farzan Jyoti jaiswal Jyoti wadar Manager Roshni Gupta Sayal…" at bounding box center [248, 446] width 109 height 27
select select "91632"
click at [194, 433] on select "Select Stylist Faiz Farzan Jyoti jaiswal Jyoti wadar Manager Roshni Gupta Sayal…" at bounding box center [248, 446] width 109 height 27
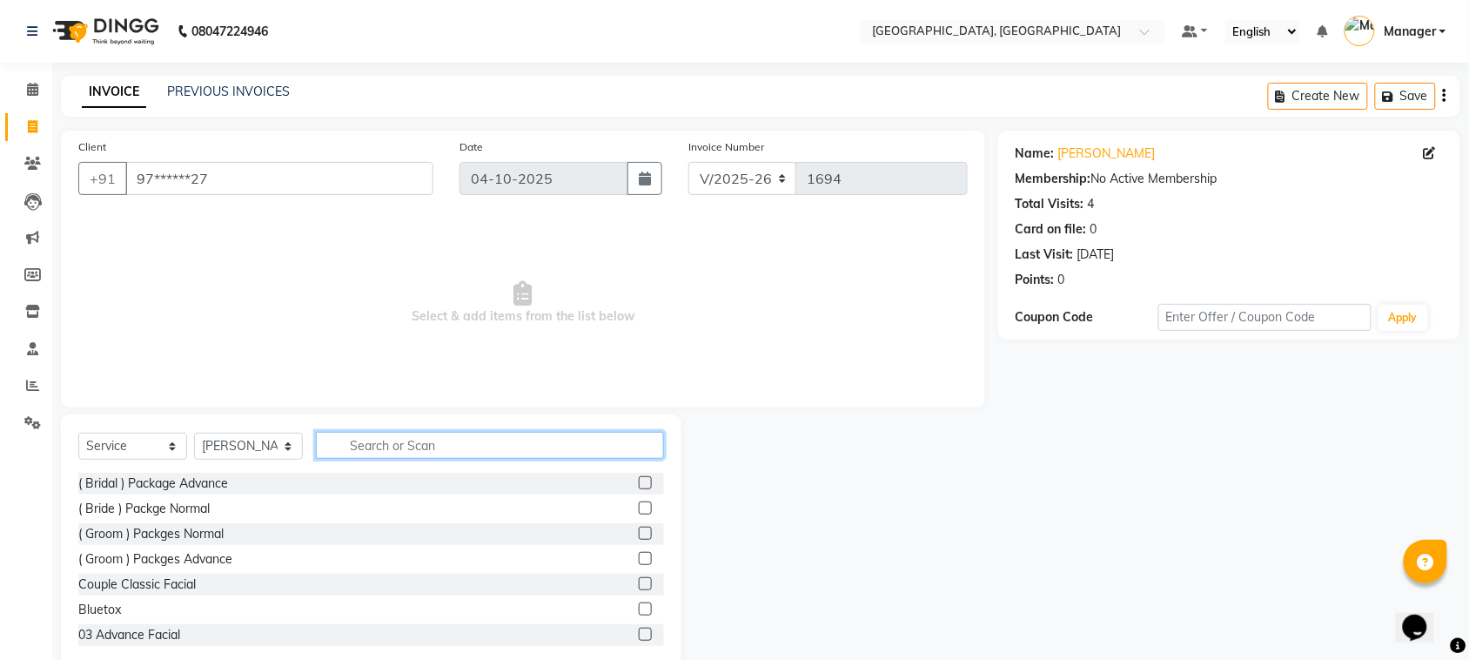
click at [354, 445] on input "text" at bounding box center [490, 445] width 348 height 27
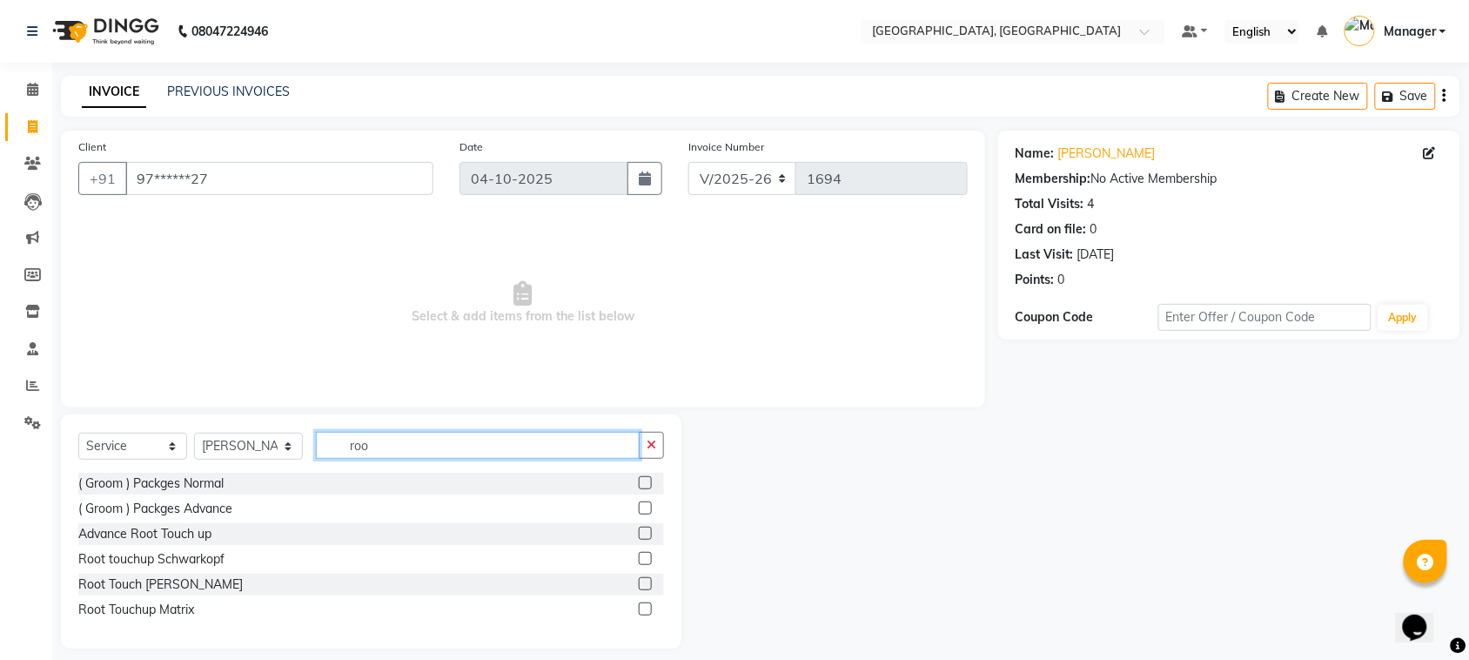
type input "roo"
click at [645, 577] on label at bounding box center [645, 583] width 13 height 13
click at [645, 579] on input "checkbox" at bounding box center [644, 584] width 11 height 11
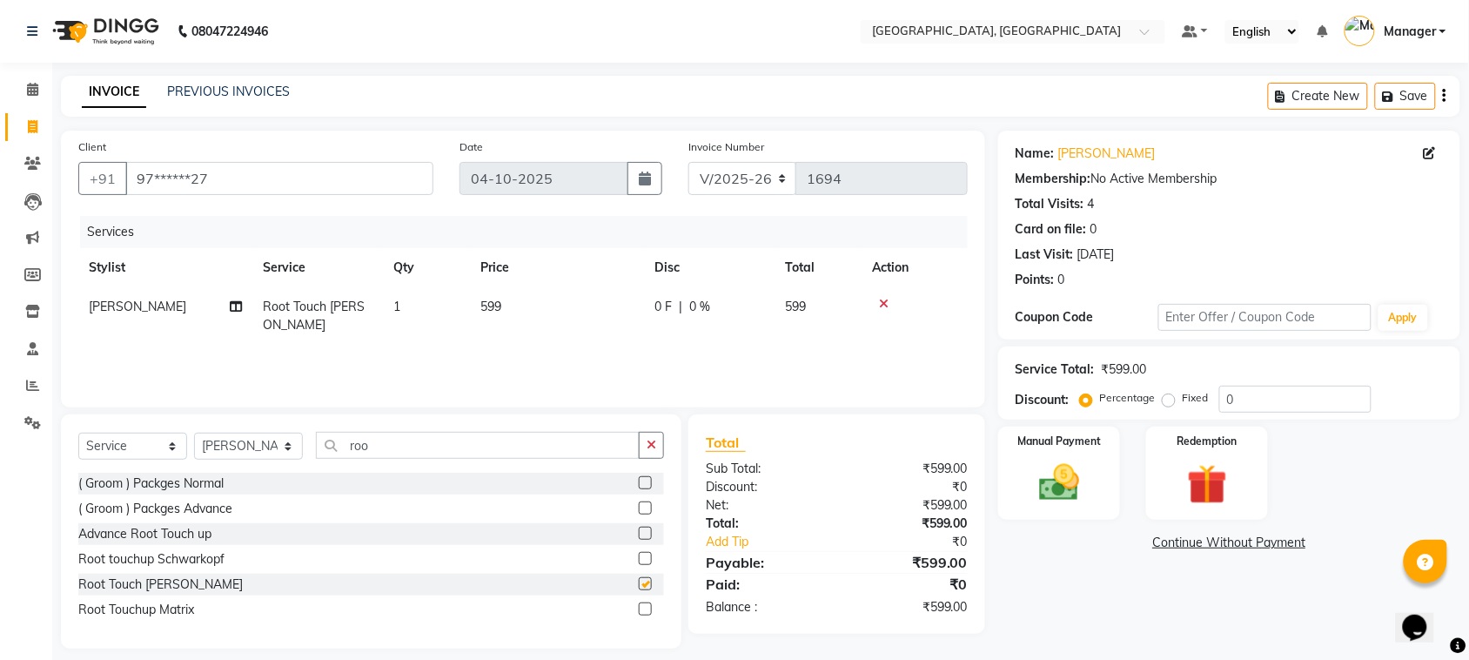
checkbox input "false"
click at [503, 298] on td "599" at bounding box center [557, 315] width 174 height 57
select select "91632"
click at [498, 289] on td "599" at bounding box center [557, 315] width 174 height 57
select select "91632"
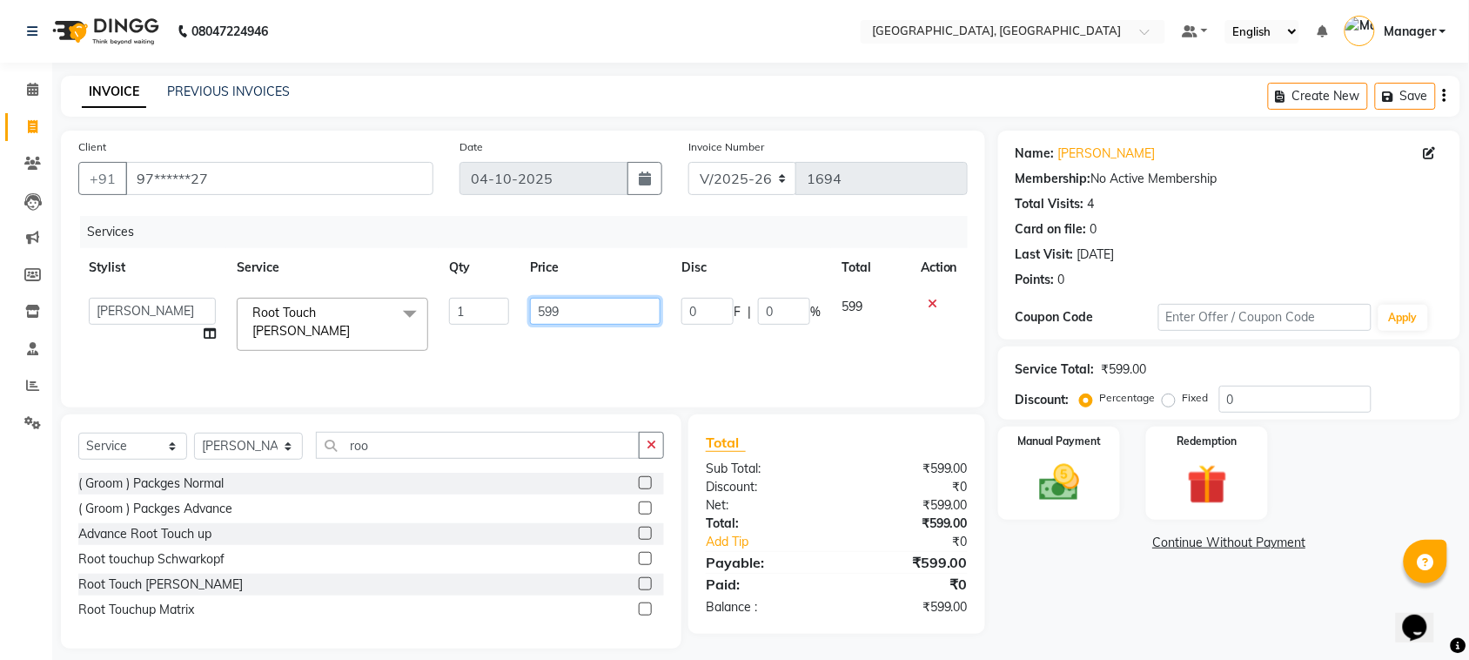
click at [564, 300] on input "599" at bounding box center [595, 311] width 131 height 27
type input "5"
type input "600"
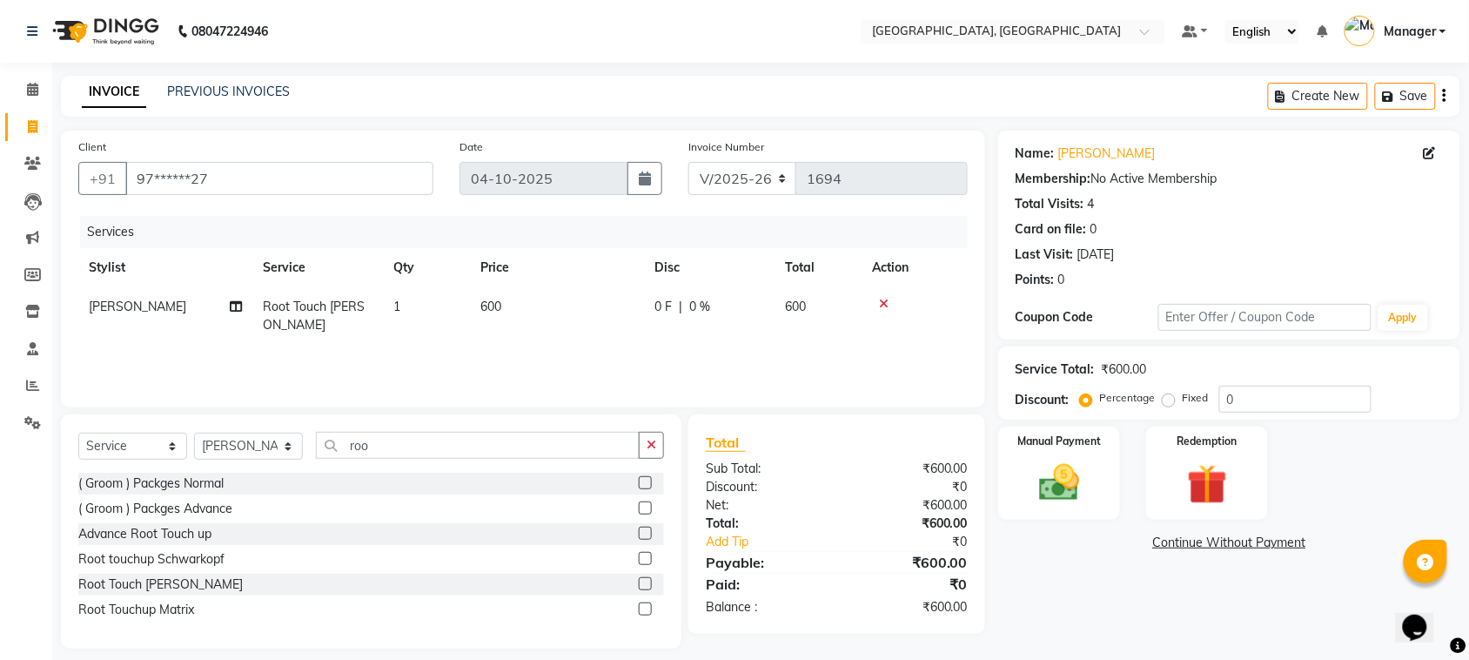
click at [1125, 580] on div "Name: Bhavana Patel Membership: No Active Membership Total Visits: 4 Card on fi…" at bounding box center [1235, 390] width 475 height 518
click at [1075, 487] on img at bounding box center [1059, 483] width 68 height 48
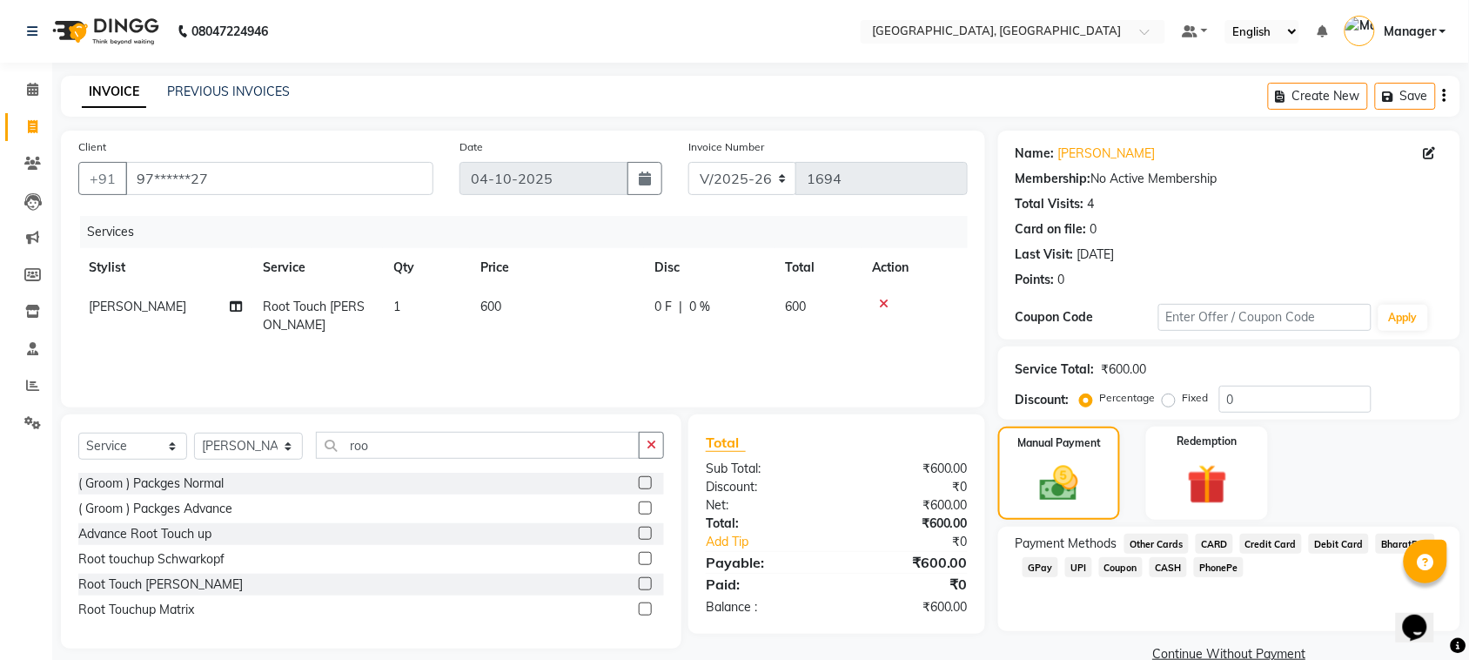
click at [1163, 562] on span "CASH" at bounding box center [1168, 567] width 37 height 20
click at [1258, 651] on button "Add Payment" at bounding box center [1305, 659] width 276 height 27
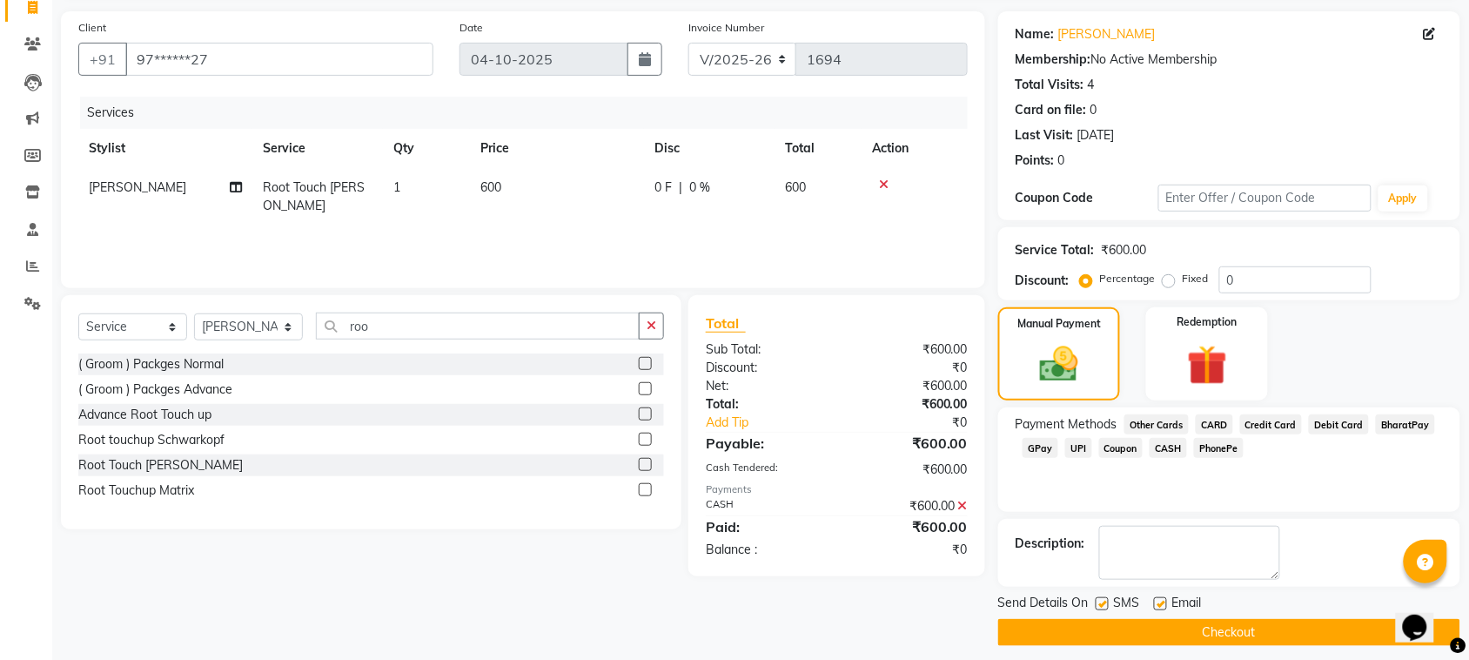
scroll to position [131, 0]
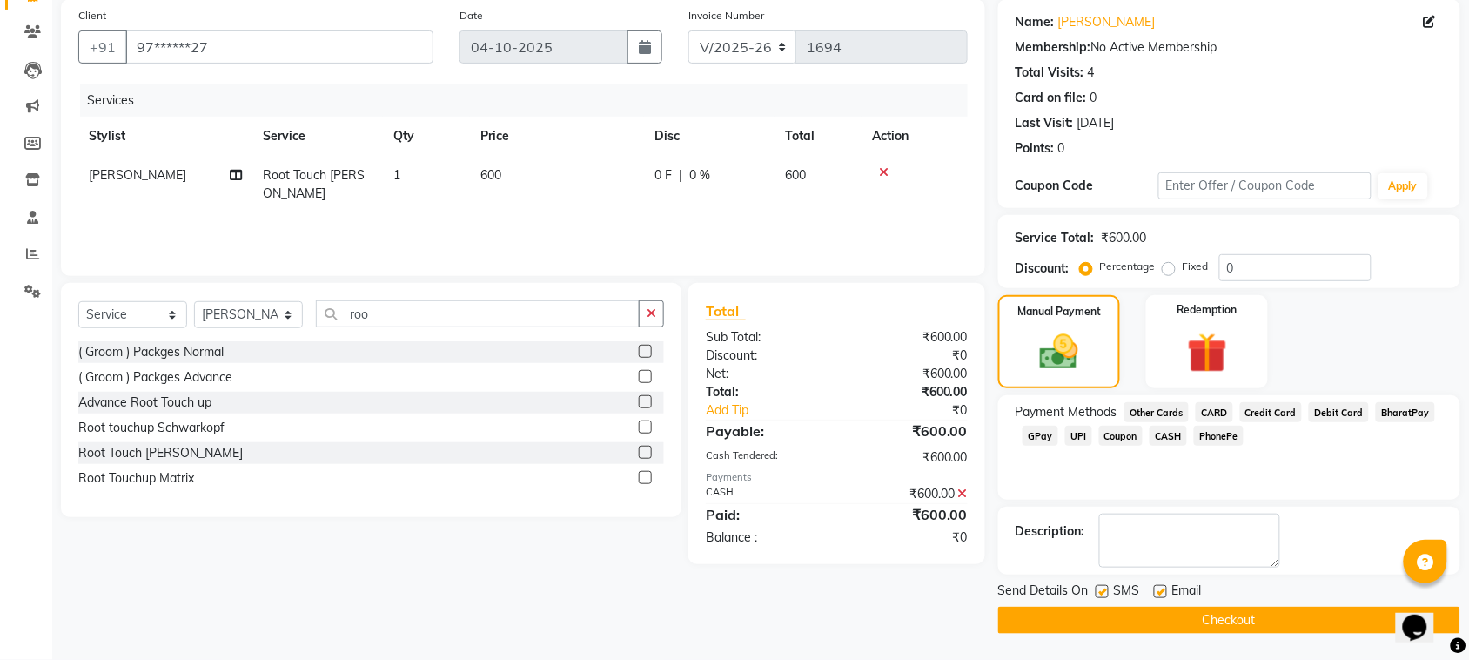
click at [1202, 620] on button "Checkout" at bounding box center [1229, 620] width 462 height 27
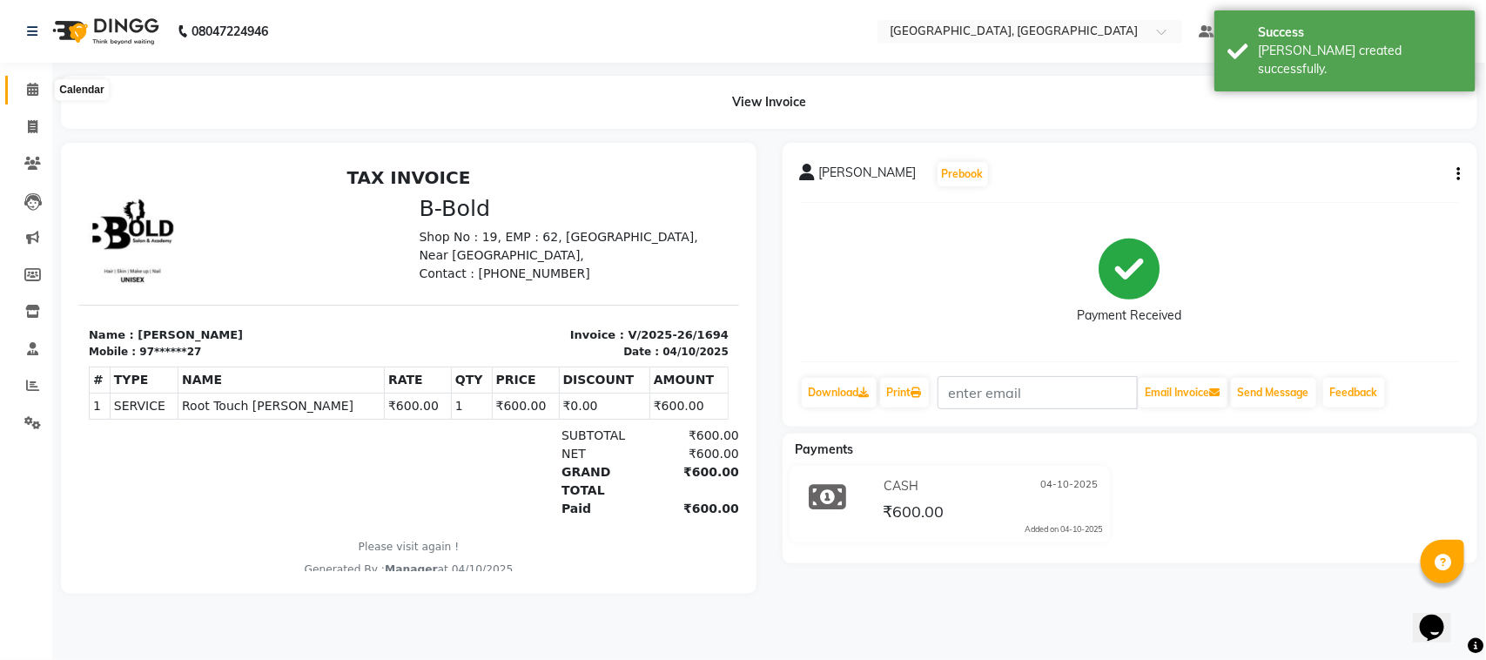
click at [31, 92] on icon at bounding box center [32, 89] width 11 height 13
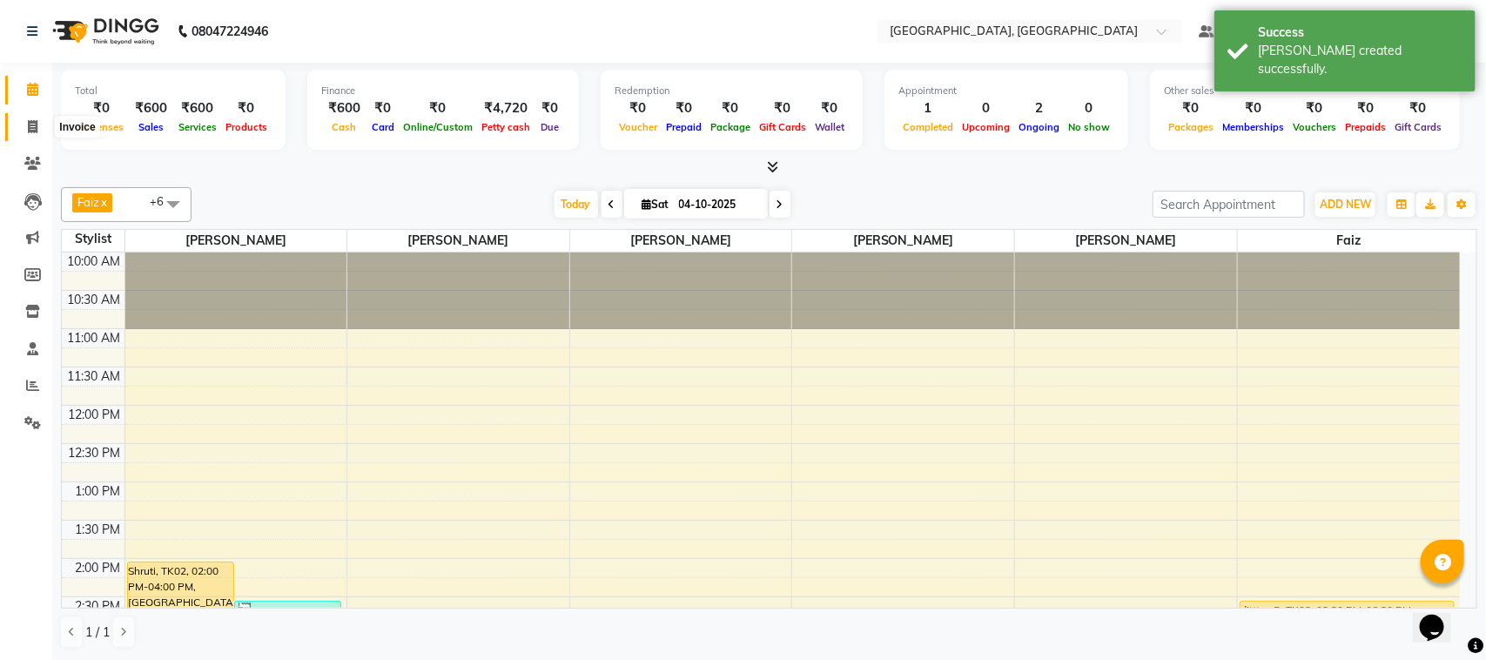
click at [20, 127] on span at bounding box center [32, 127] width 30 height 20
select select "service"
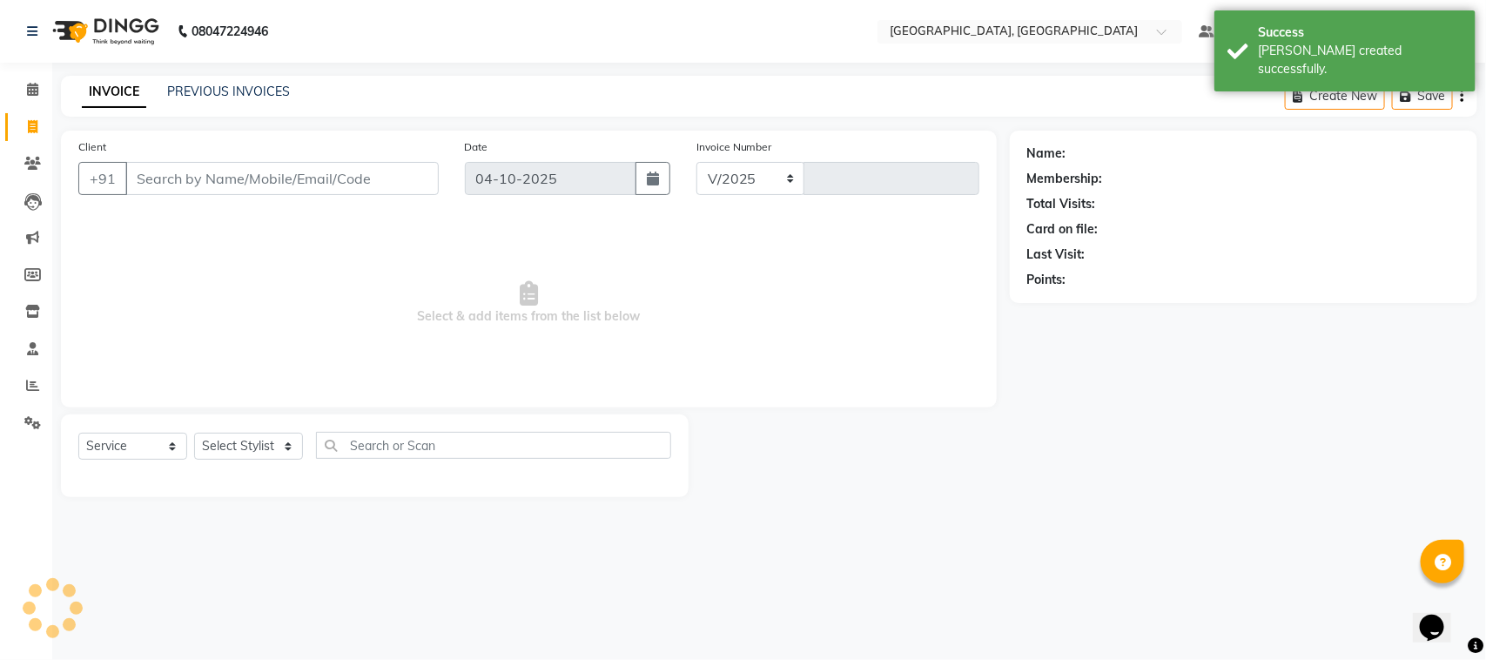
select select "7742"
type input "1695"
select select "membership"
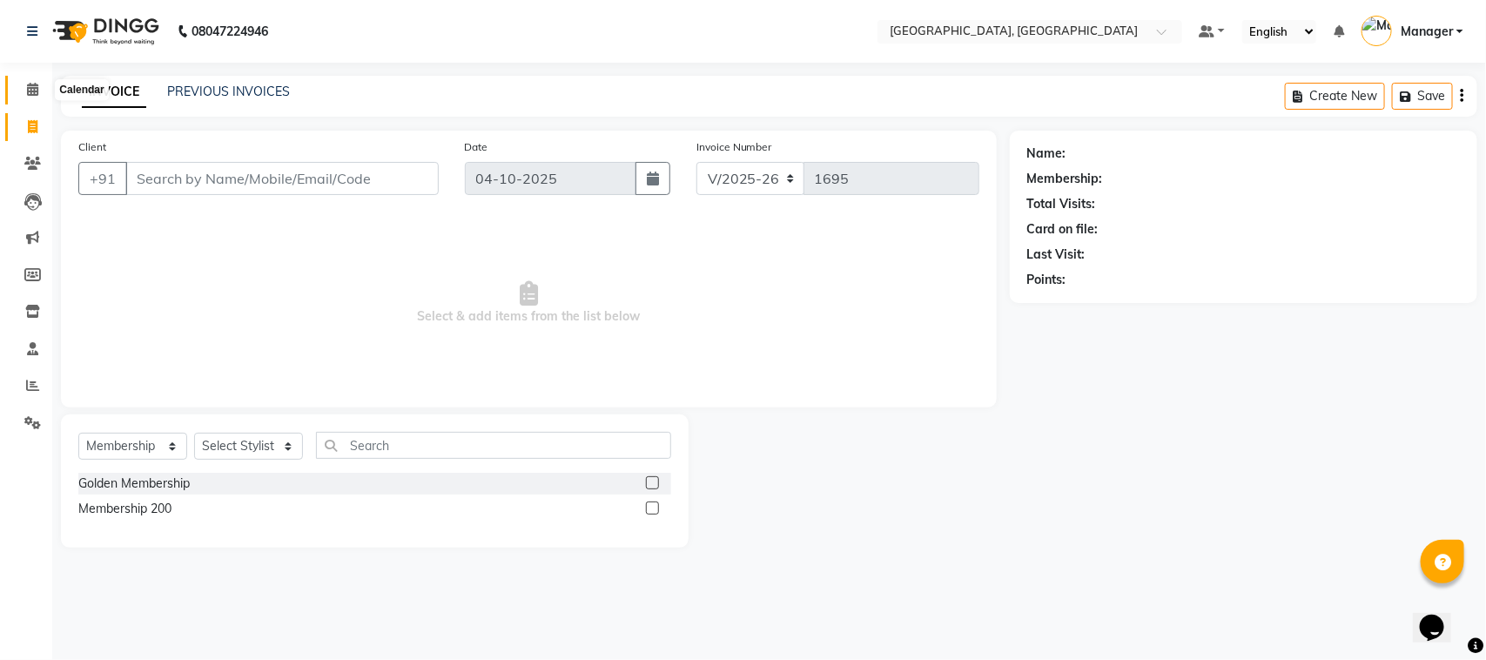
click at [37, 93] on span at bounding box center [32, 90] width 30 height 20
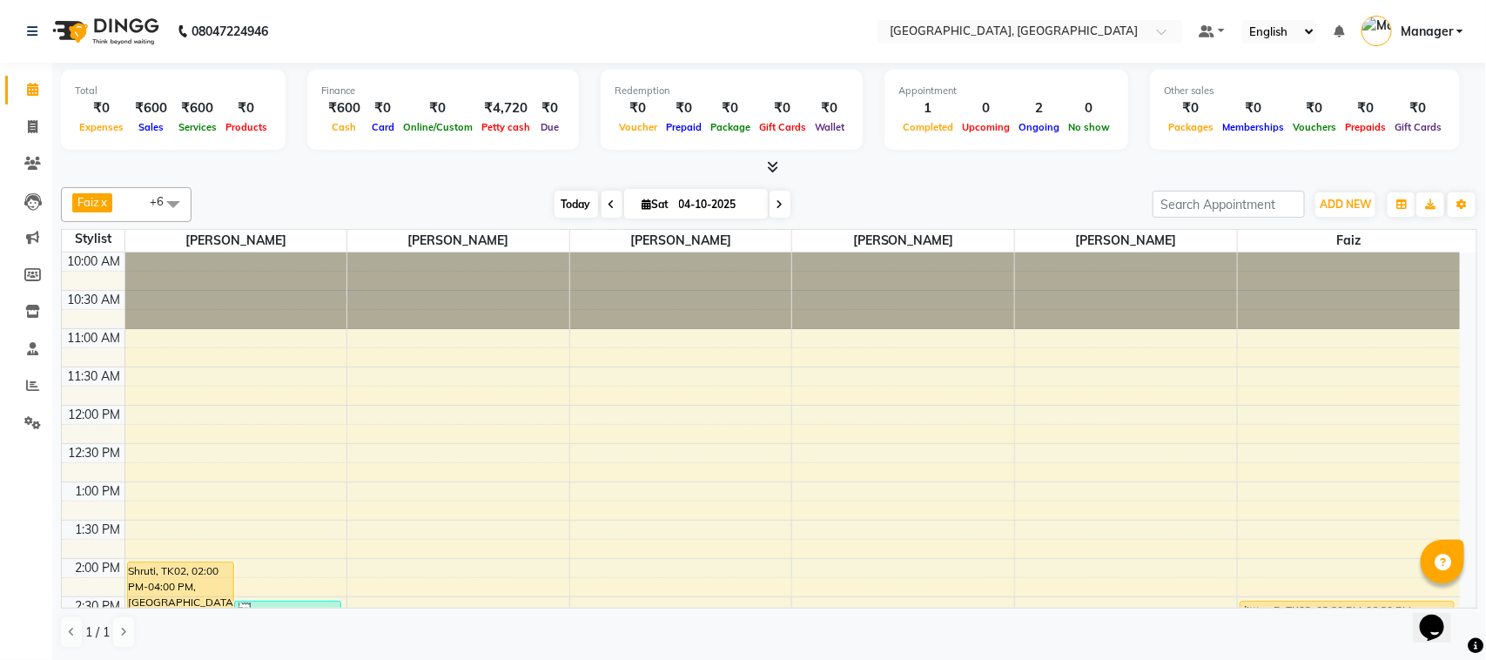
click at [570, 211] on span "Today" at bounding box center [576, 204] width 44 height 27
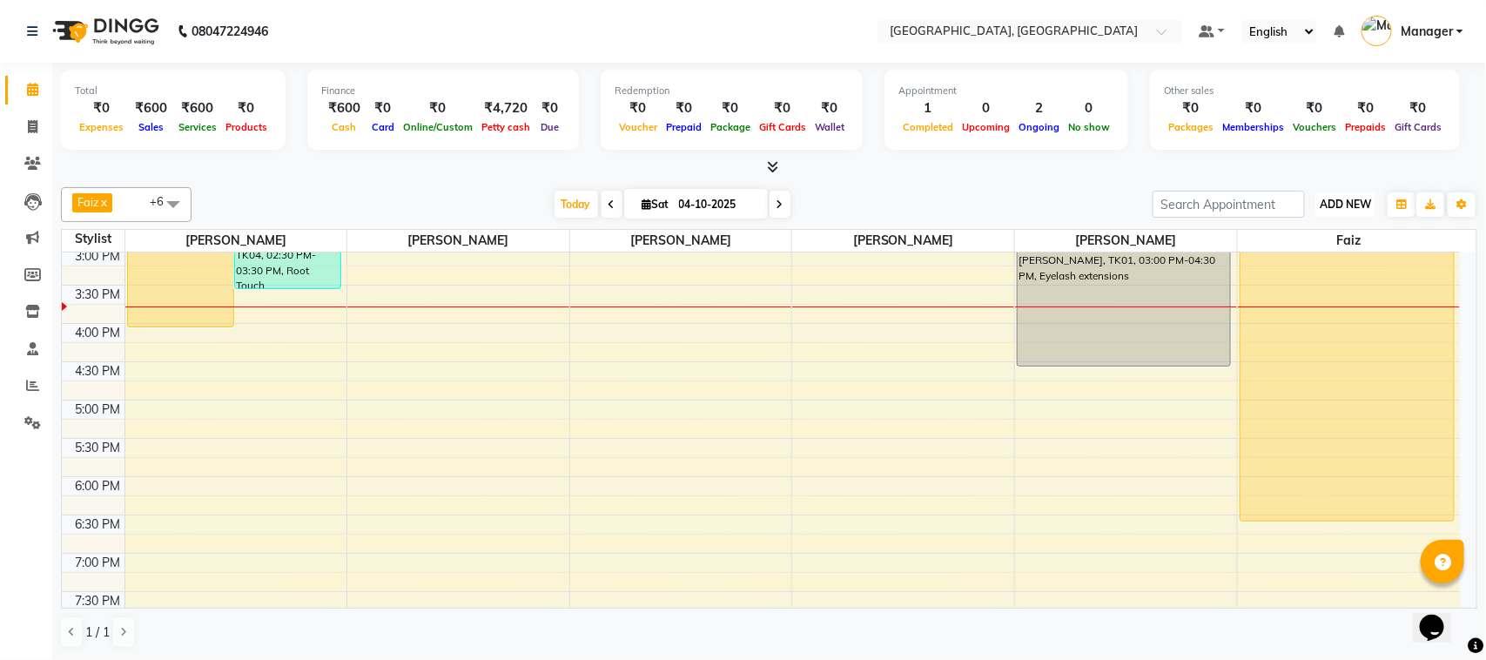
click at [1347, 201] on span "ADD NEW" at bounding box center [1344, 204] width 51 height 13
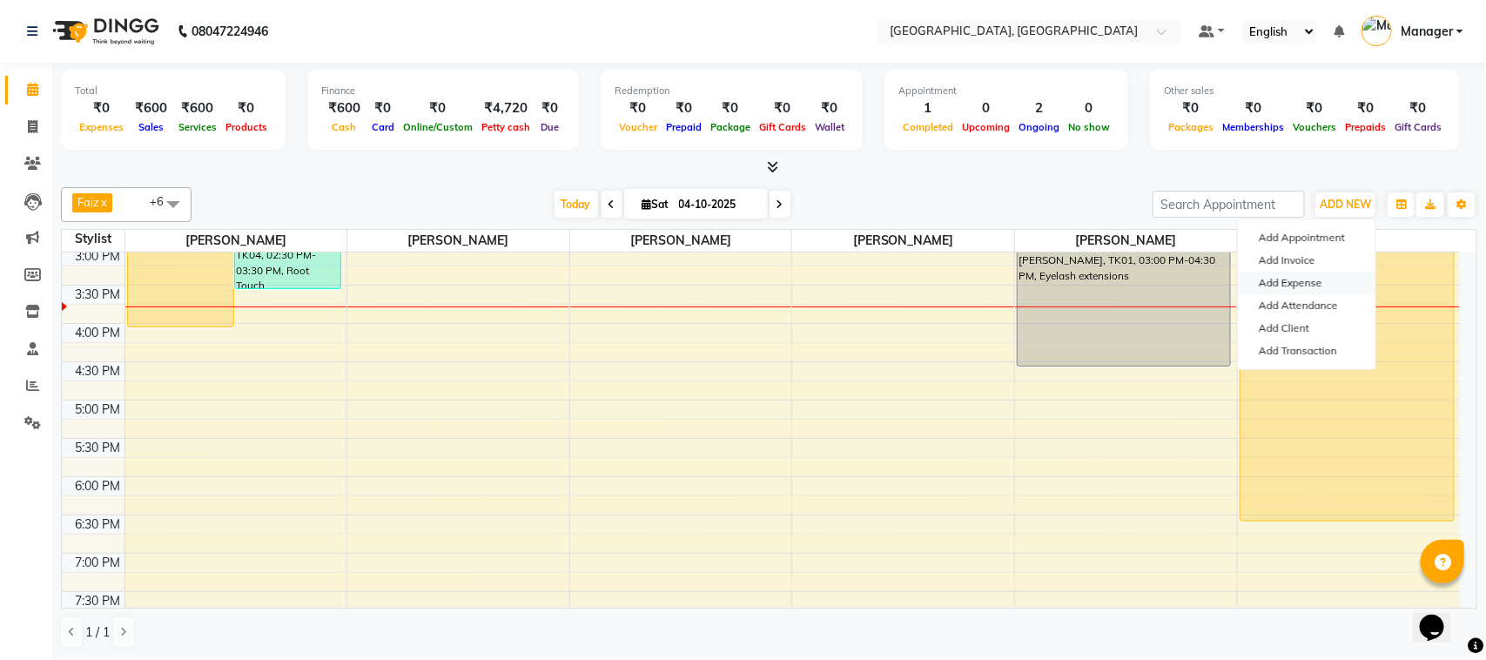
click at [1338, 283] on link "Add Expense" at bounding box center [1307, 283] width 138 height 23
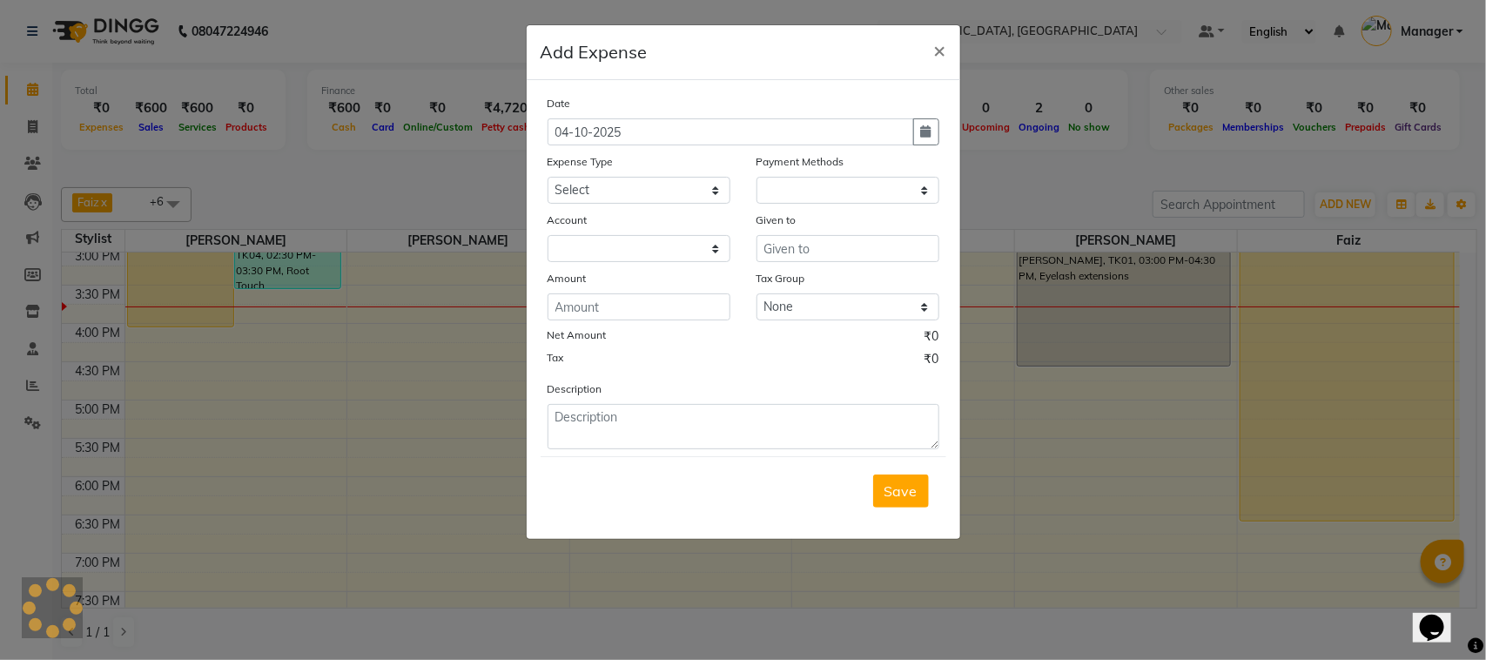
select select "1"
select select "6882"
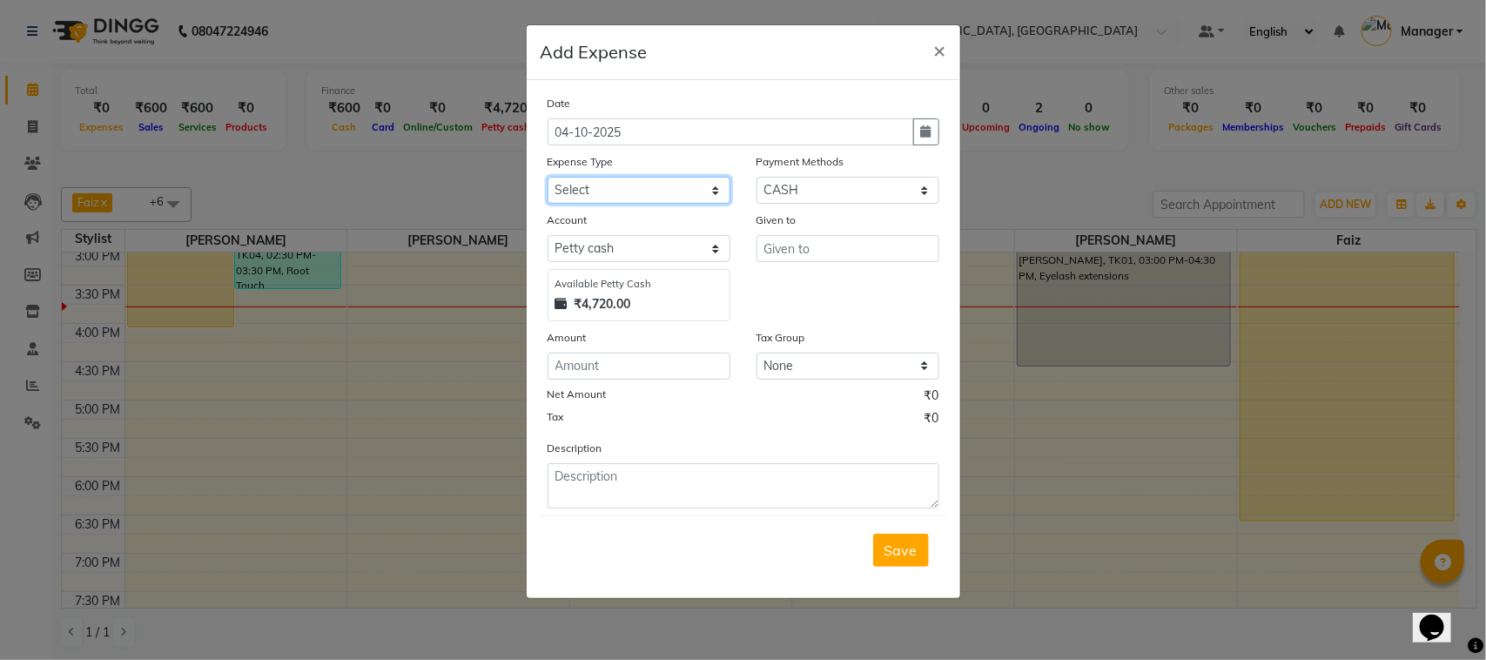
click at [720, 187] on select "Select 20 Advance Salary Bank charges Car maintenance Cash transfer to bank Cas…" at bounding box center [638, 190] width 183 height 27
select select "19571"
click at [547, 177] on select "Select 20 Advance Salary Bank charges Car maintenance Cash transfer to bank Cas…" at bounding box center [638, 190] width 183 height 27
click at [634, 368] on input "number" at bounding box center [638, 365] width 183 height 27
type input "295"
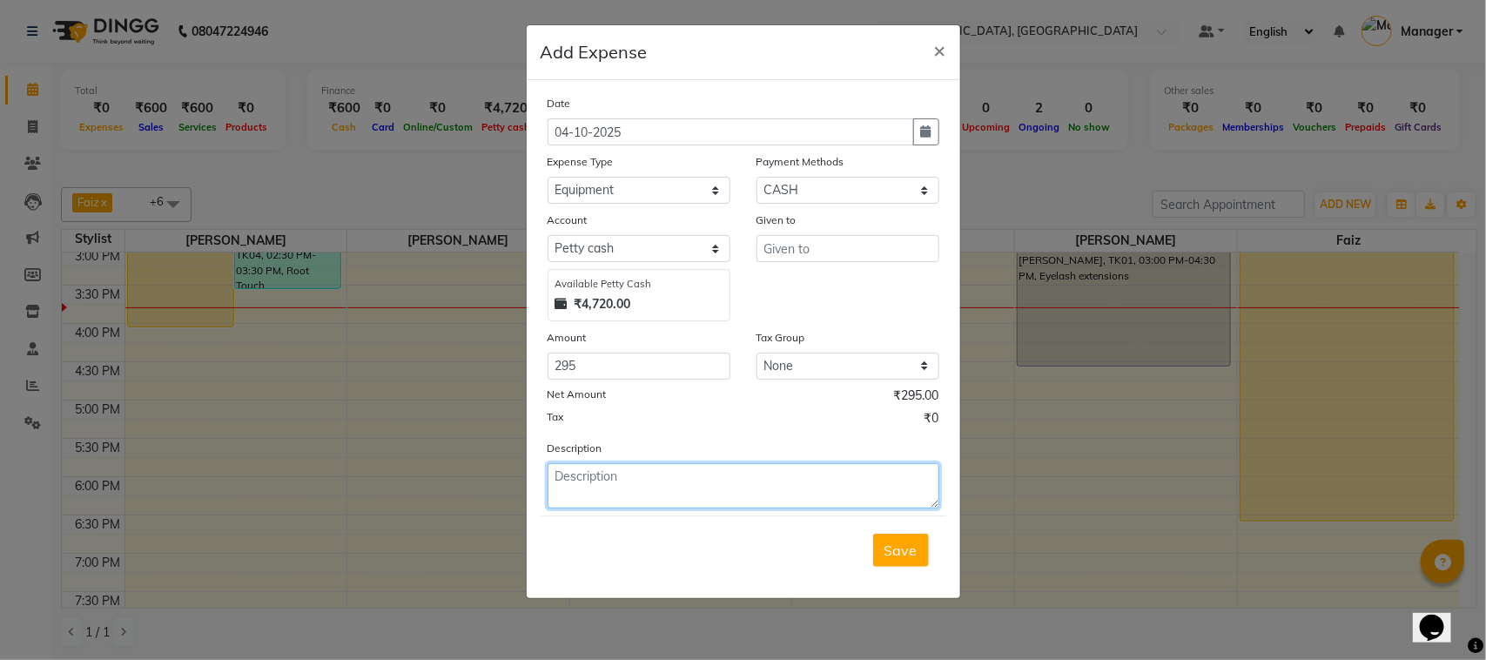
click at [603, 473] on textarea at bounding box center [743, 485] width 392 height 45
type textarea "for weight scale"
click at [875, 544] on button "Save" at bounding box center [901, 549] width 56 height 33
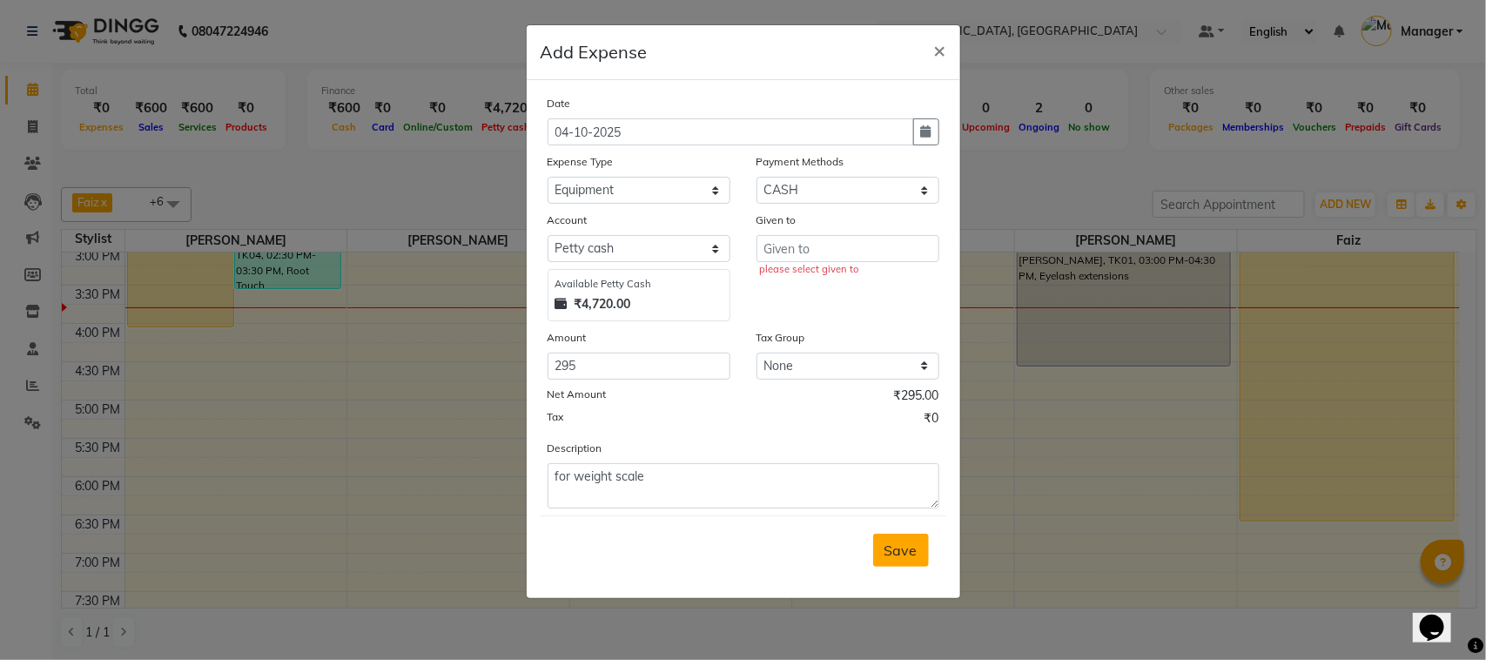
click at [876, 544] on button "Save" at bounding box center [901, 549] width 56 height 33
click at [893, 250] on input "text" at bounding box center [847, 248] width 183 height 27
type input "staff"
click at [894, 548] on span "Save" at bounding box center [900, 549] width 33 height 17
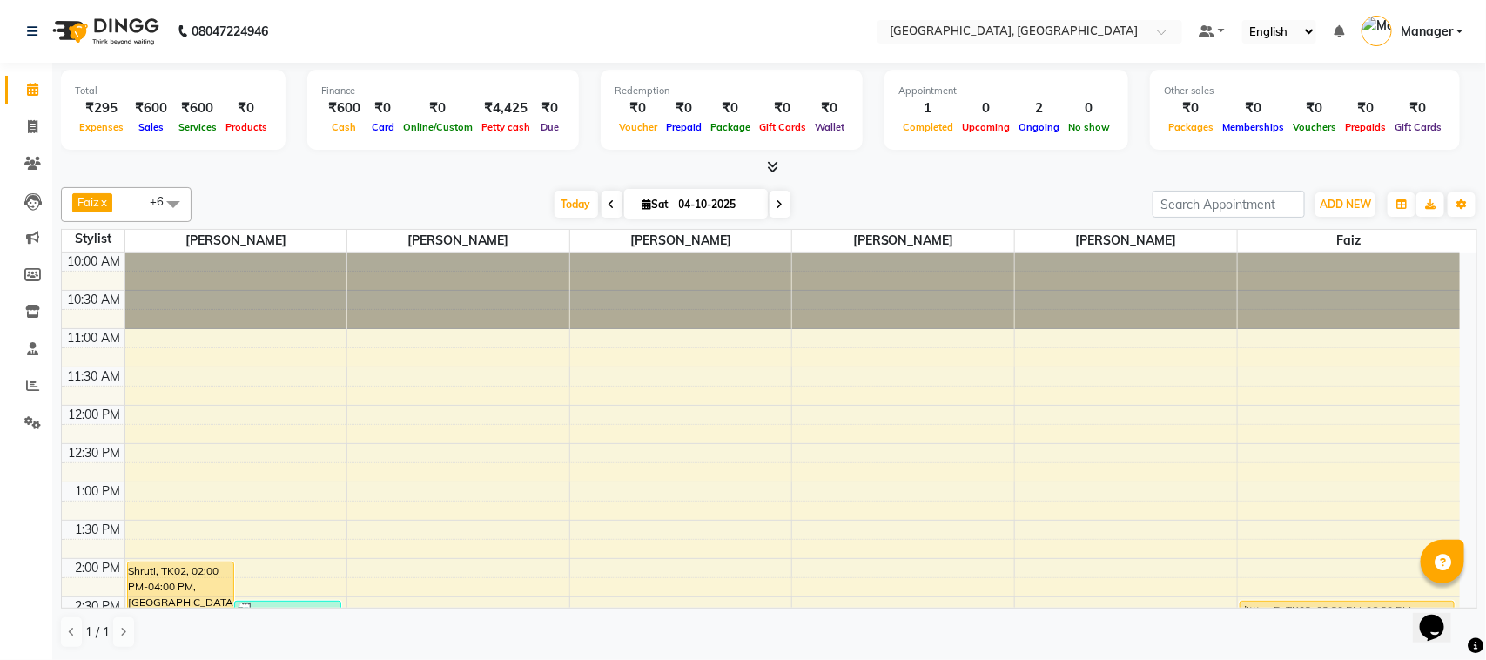
click at [785, 202] on span at bounding box center [779, 204] width 21 height 27
type input "05-10-2025"
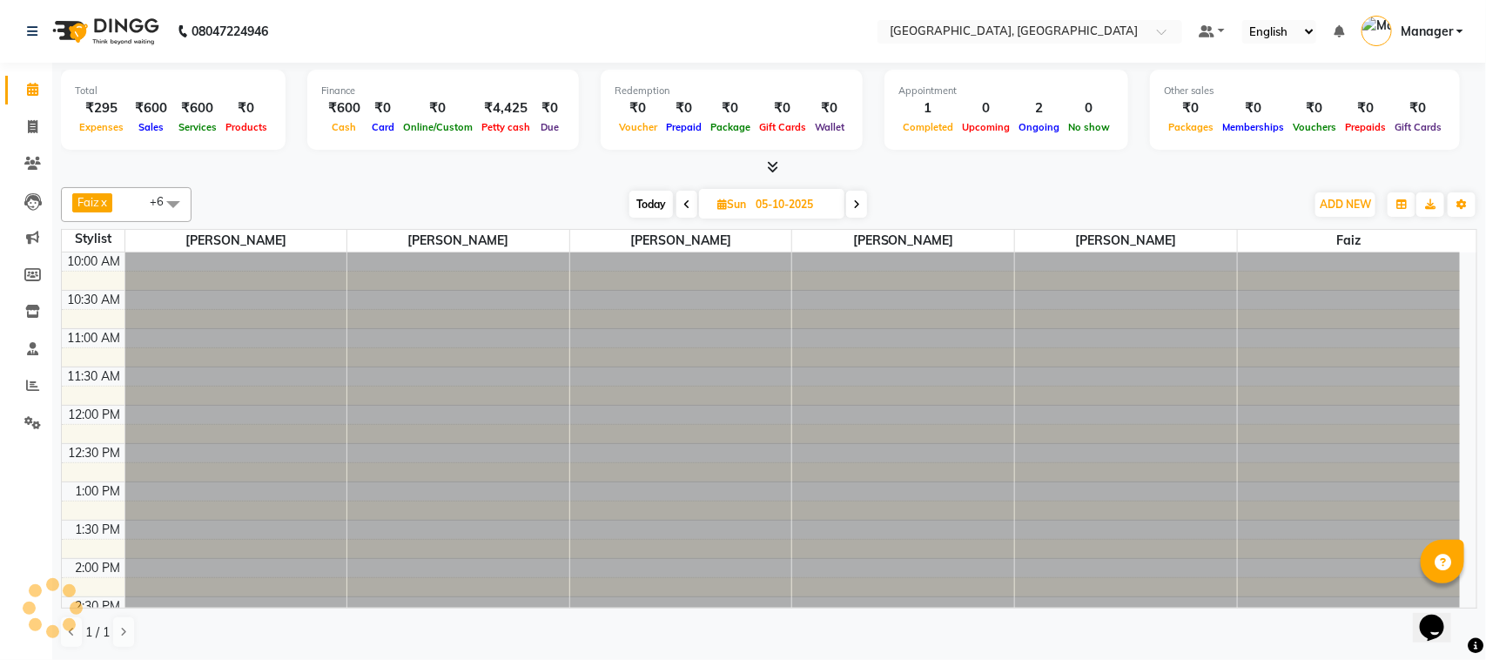
click at [785, 202] on input "05-10-2025" at bounding box center [793, 204] width 87 height 26
select select "10"
select select "2025"
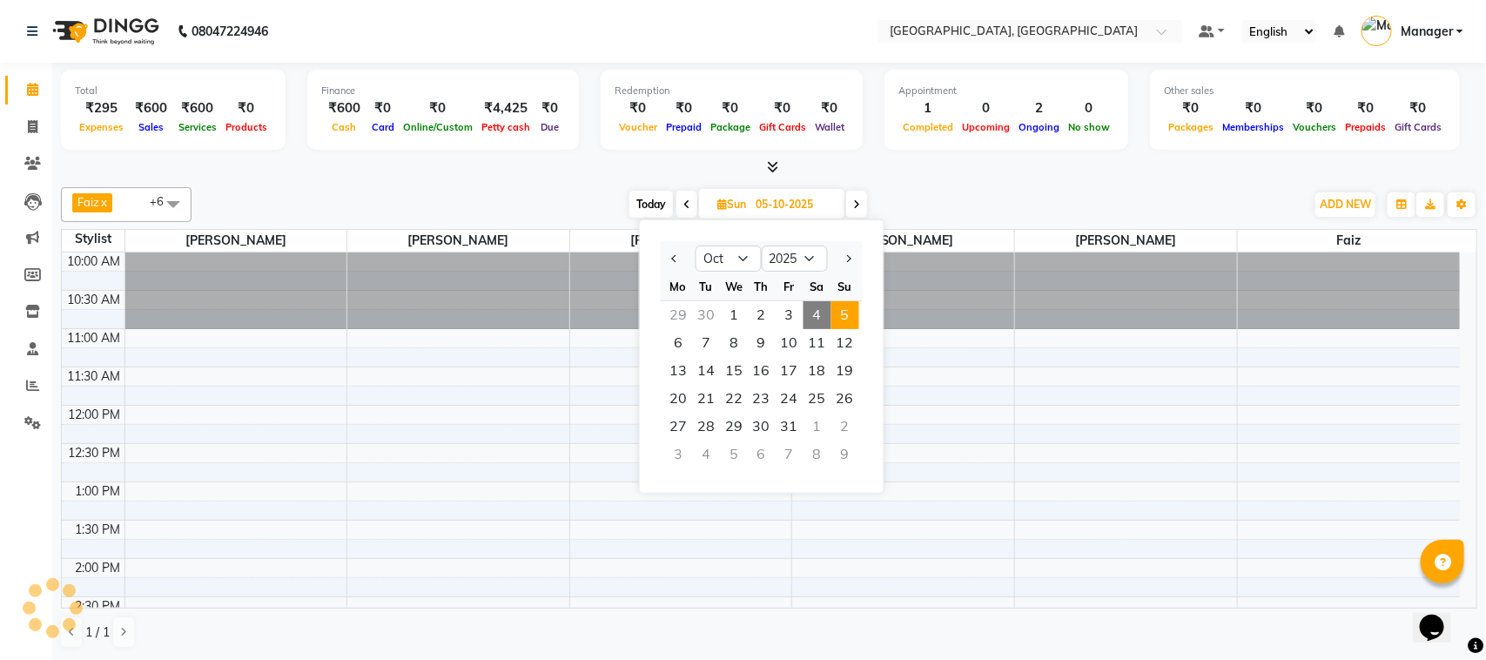
scroll to position [388, 0]
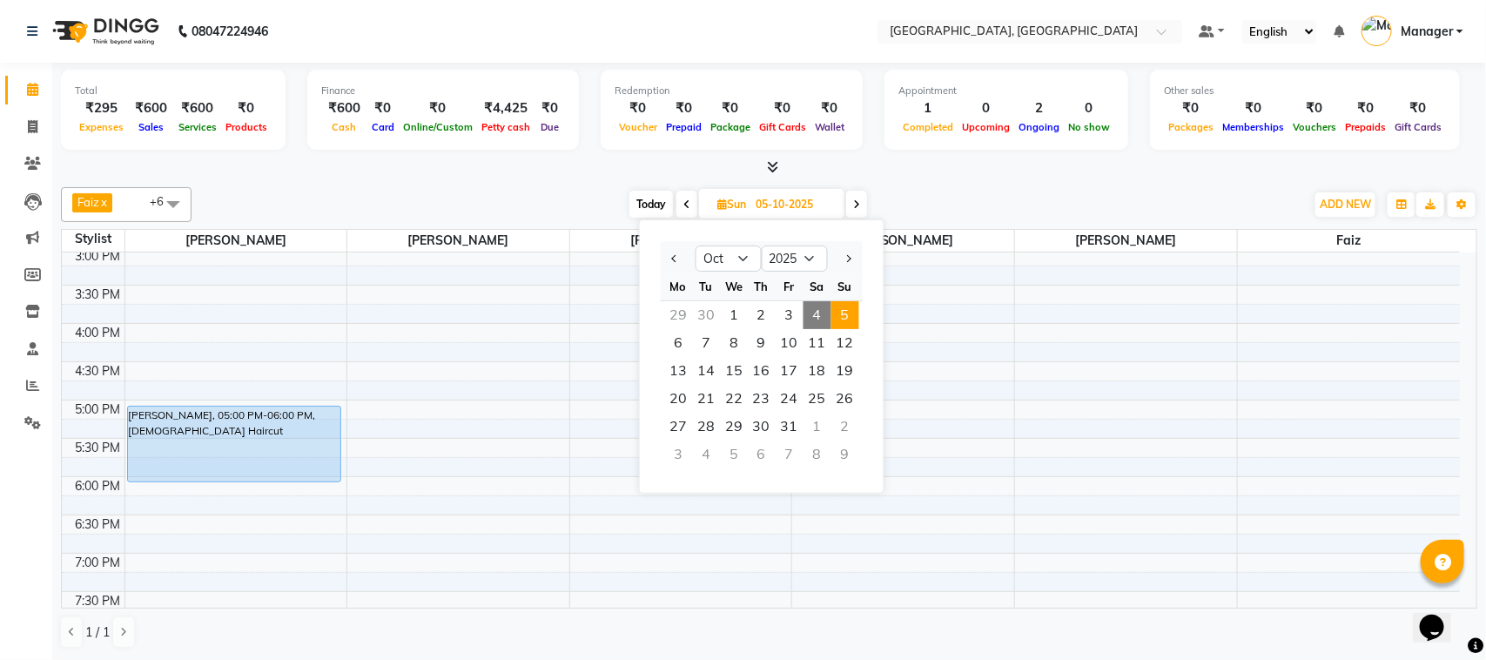
click at [657, 210] on span "Today" at bounding box center [651, 204] width 44 height 27
type input "04-10-2025"
